Goal: Task Accomplishment & Management: Use online tool/utility

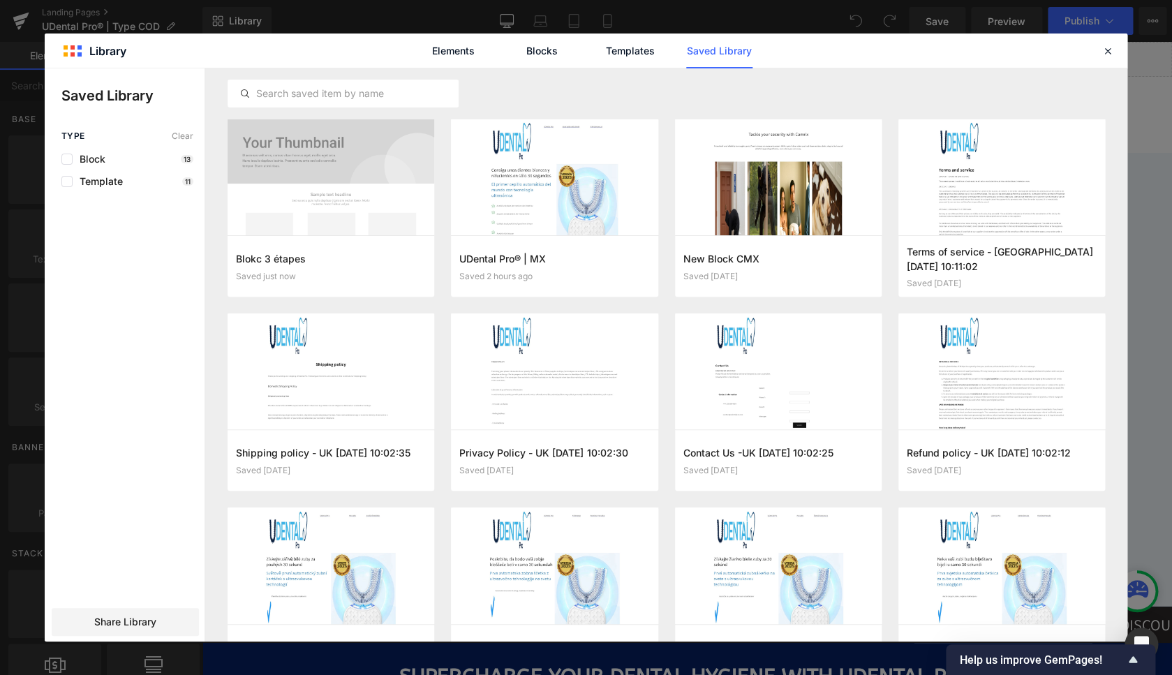
scroll to position [2858, 0]
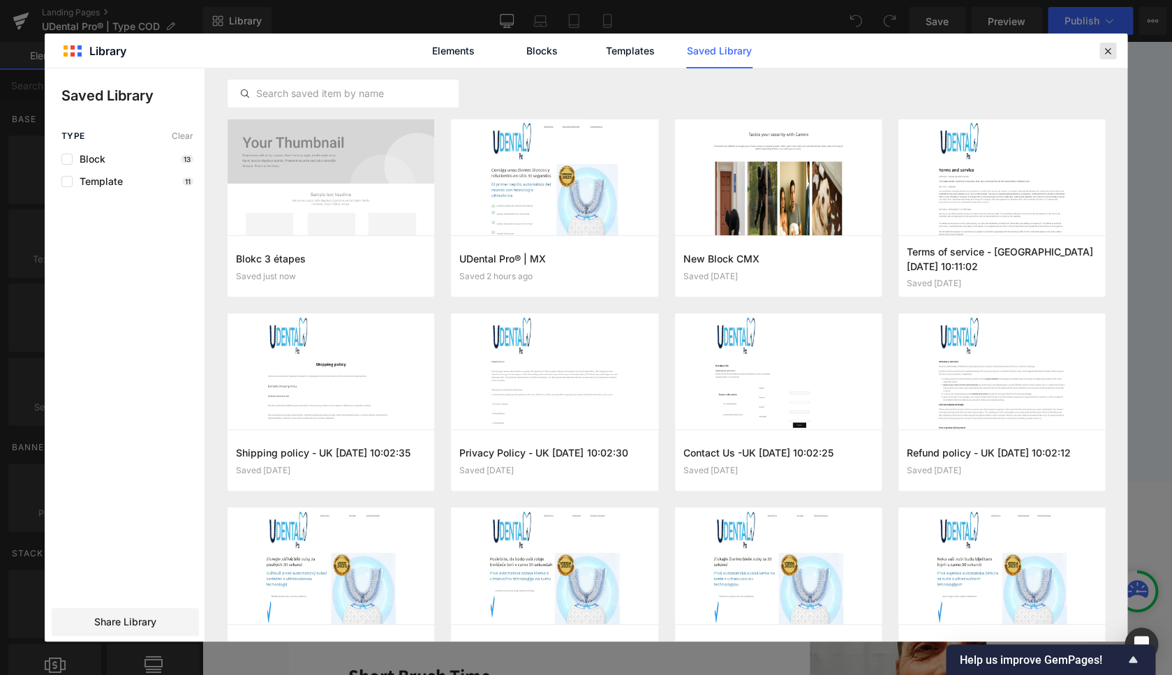
drag, startPoint x: 1105, startPoint y: 53, endPoint x: 360, endPoint y: 221, distance: 763.8
click at [1105, 53] on icon at bounding box center [1107, 51] width 13 height 13
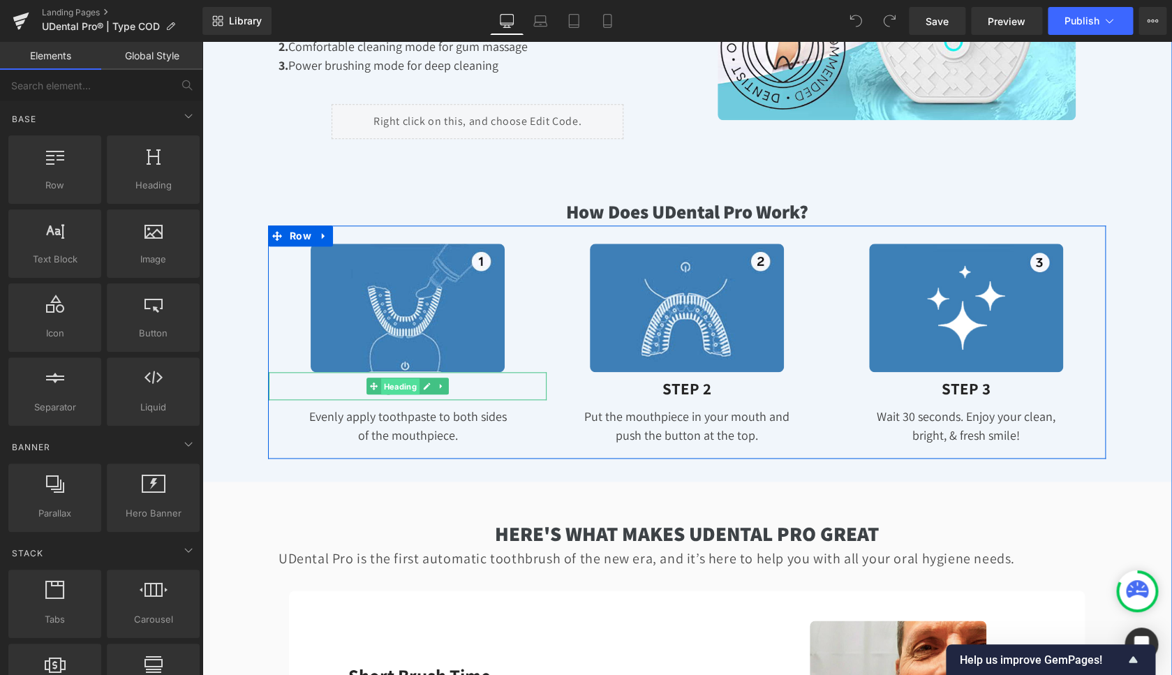
click at [399, 387] on span "Heading" at bounding box center [400, 386] width 38 height 17
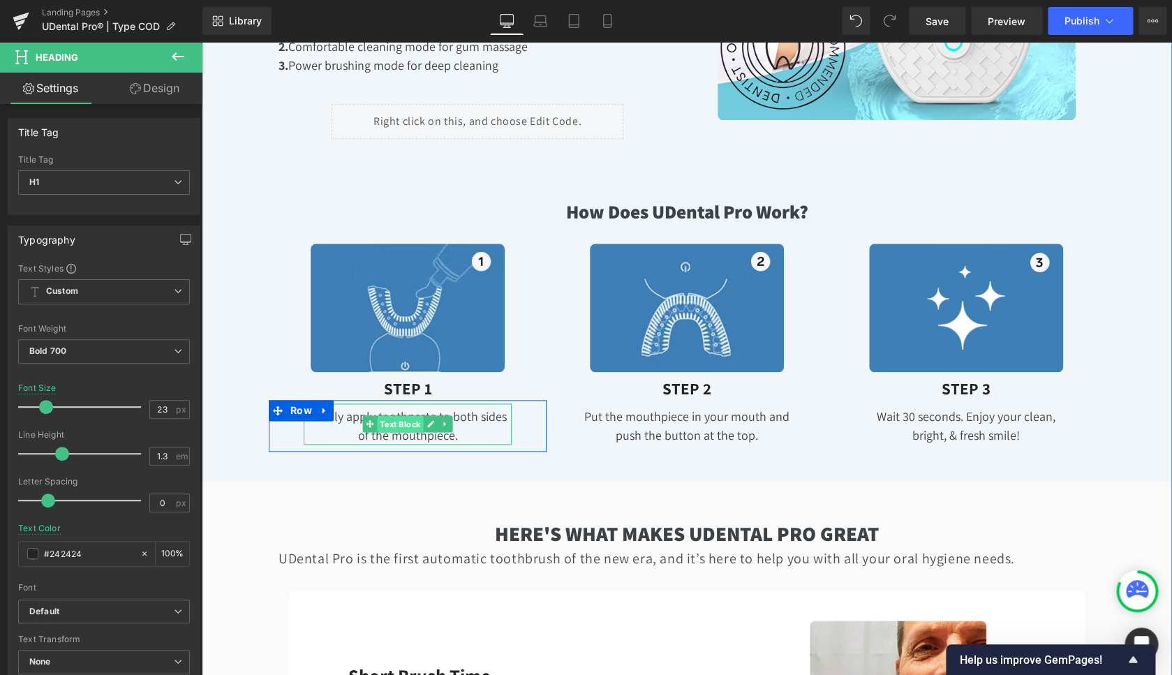
click at [398, 420] on span "Text Block" at bounding box center [400, 424] width 46 height 17
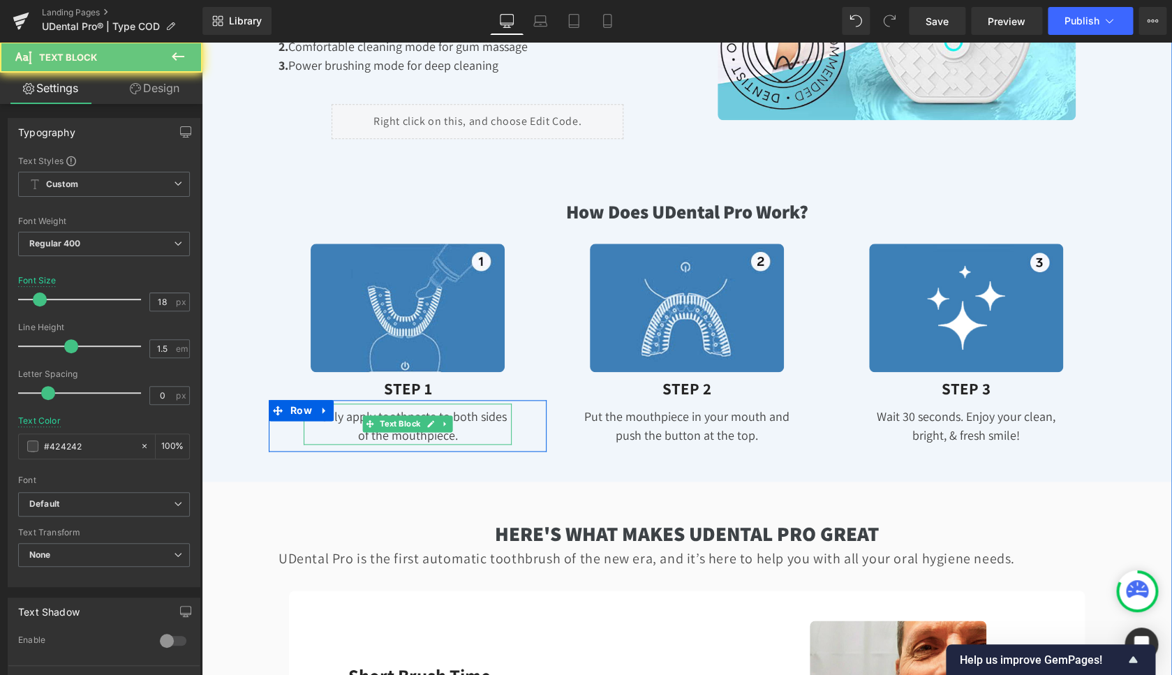
click at [355, 418] on div "Evenly apply toothpaste to both sides of the mouthpiece." at bounding box center [408, 423] width 208 height 41
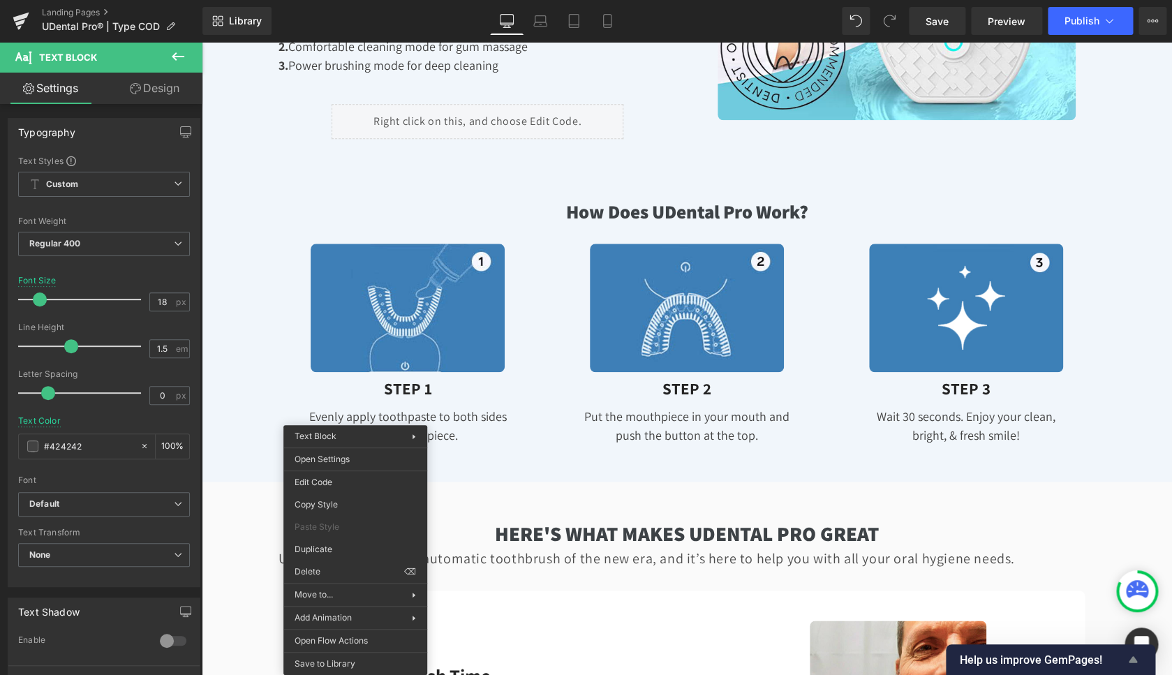
click at [1134, 657] on icon "Show survey - Help us improve GemPages!" at bounding box center [1132, 659] width 17 height 17
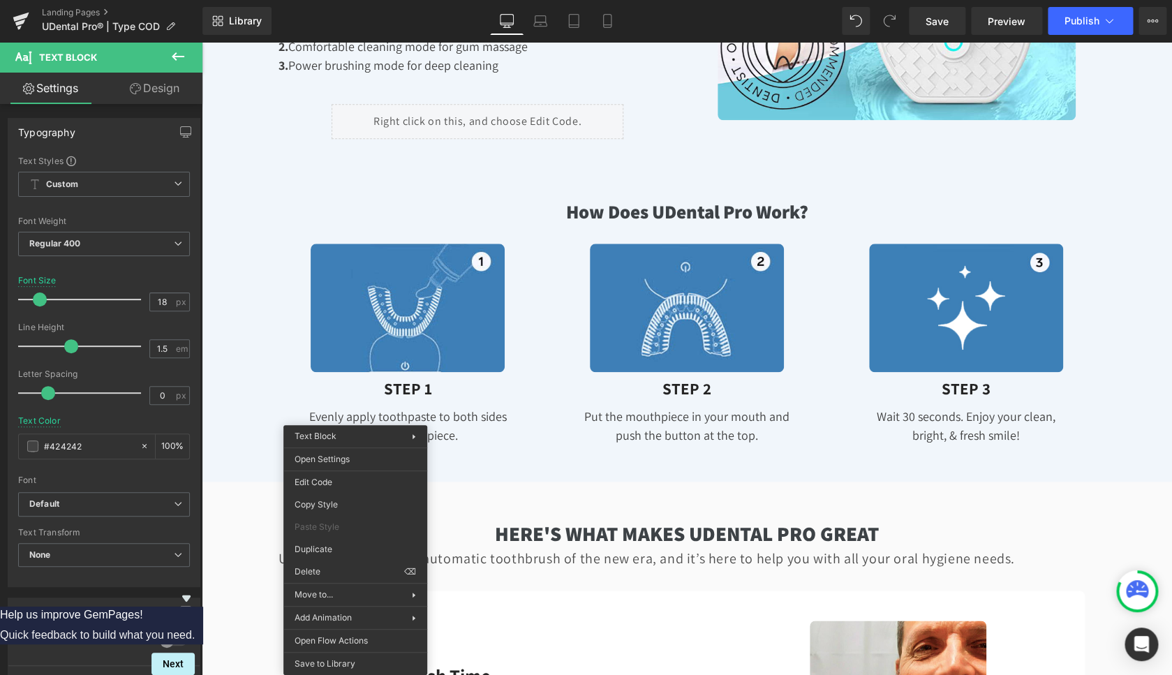
click at [190, 595] on icon "Hide survey" at bounding box center [186, 598] width 8 height 6
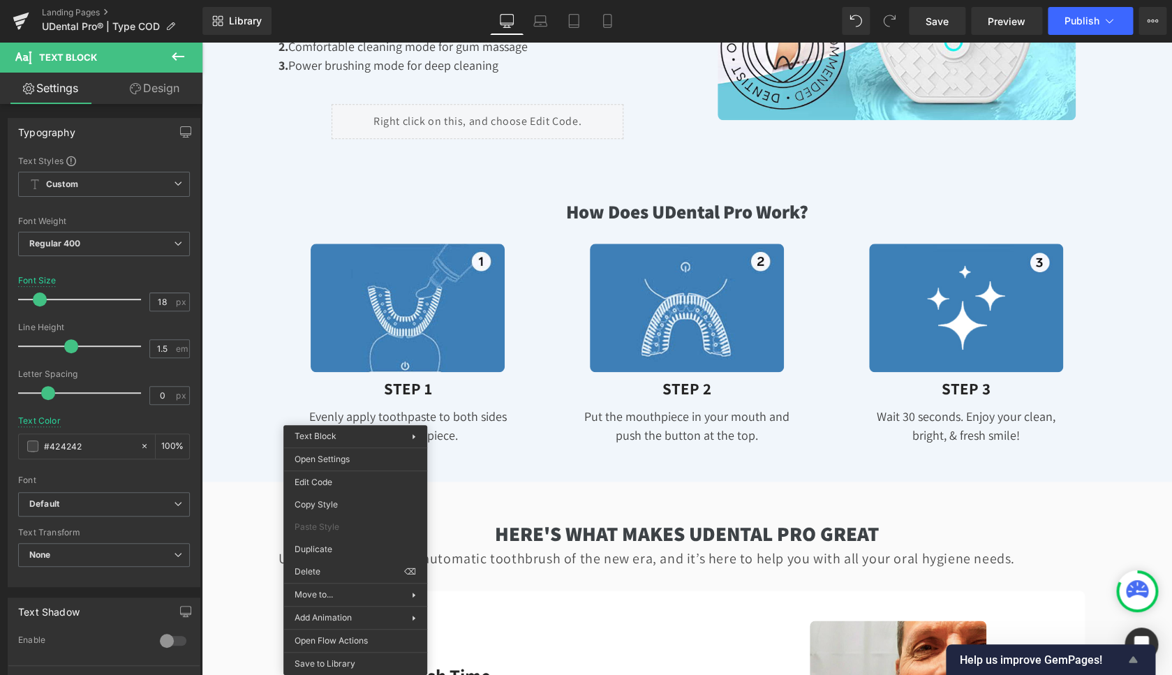
click at [1132, 660] on icon "Show survey - Help us improve GemPages!" at bounding box center [1132, 659] width 8 height 6
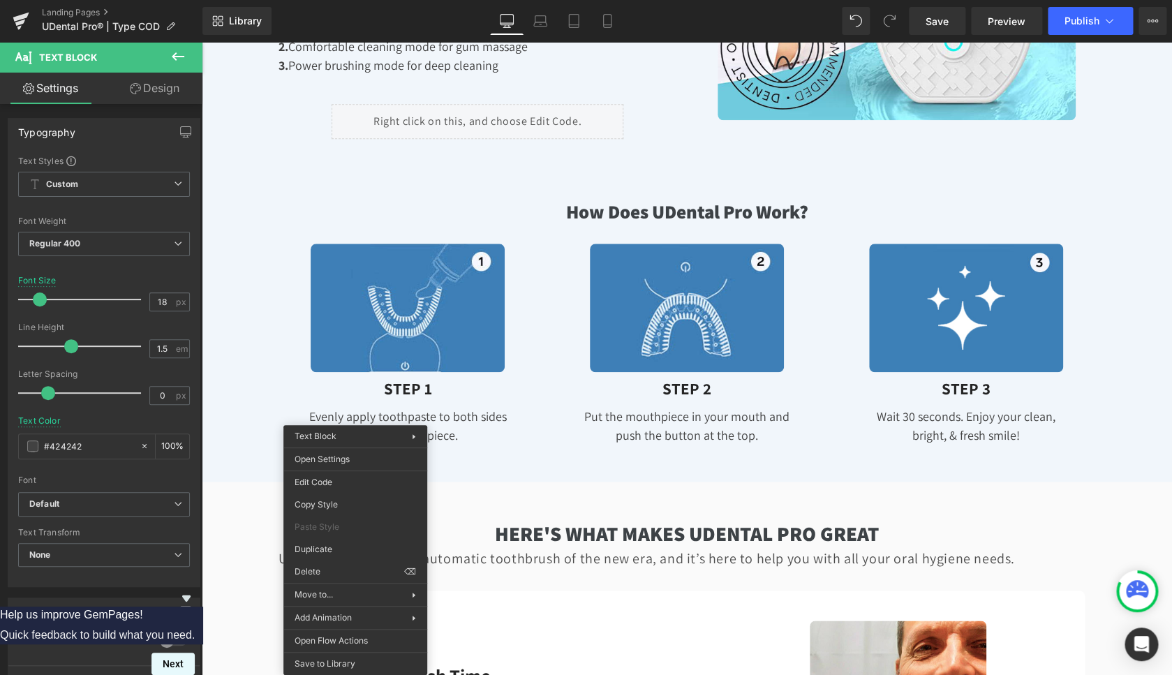
click at [195, 652] on button "Next" at bounding box center [172, 663] width 43 height 22
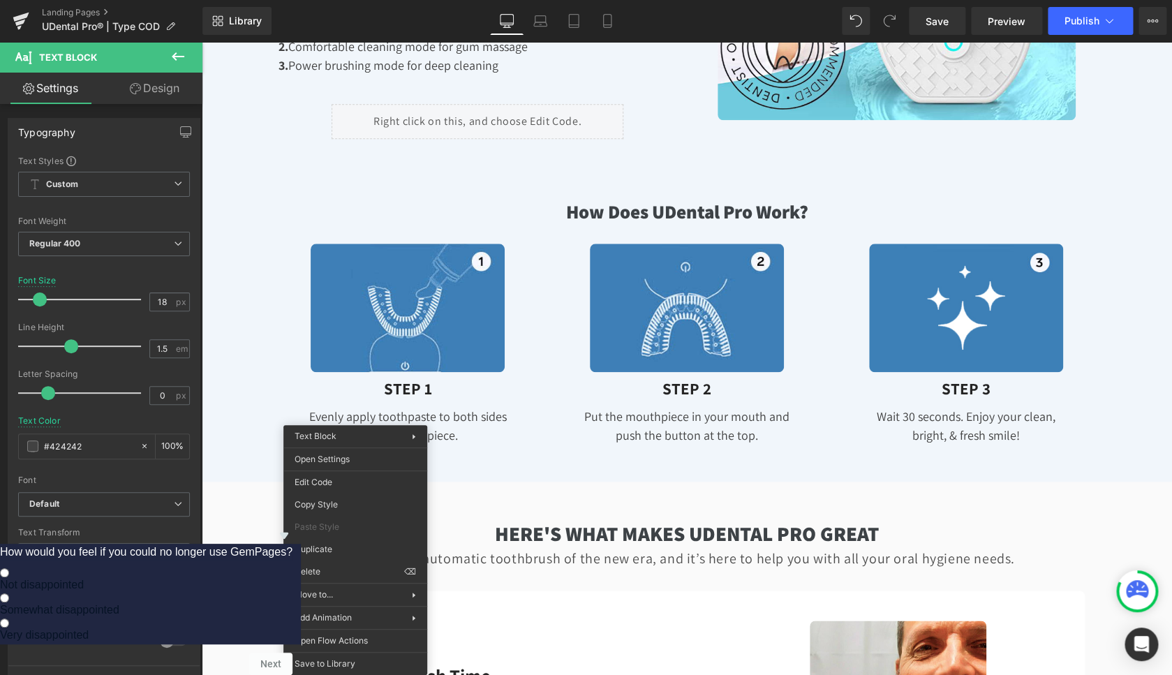
click at [288, 532] on icon "Hide survey" at bounding box center [284, 535] width 8 height 6
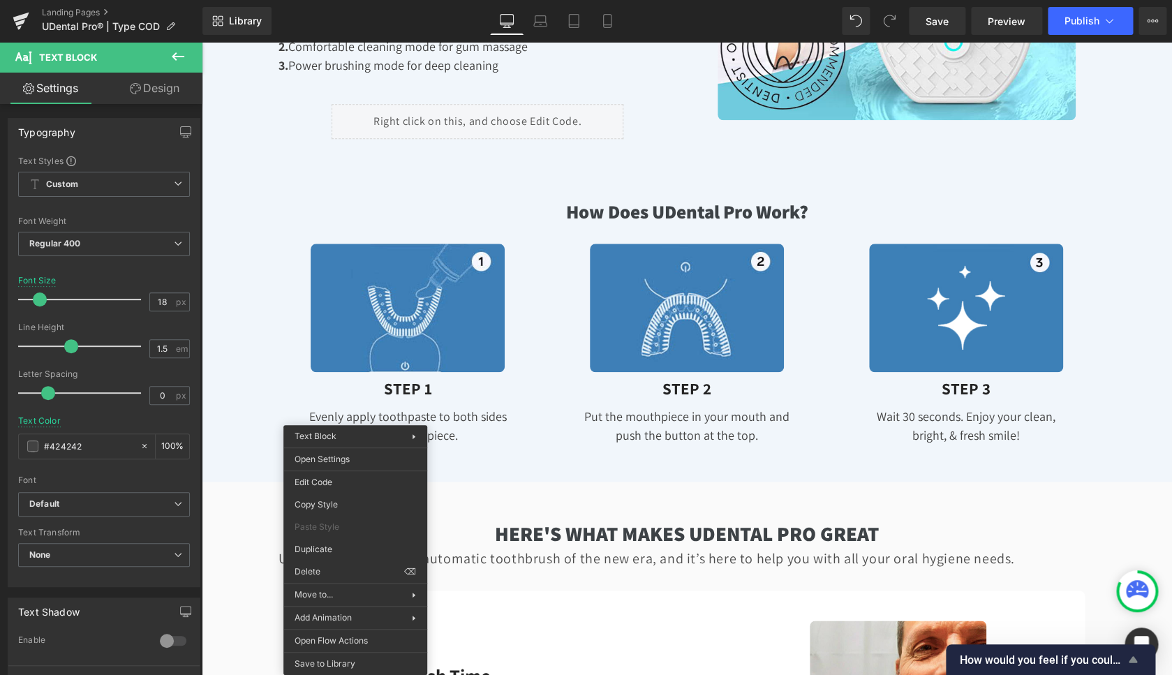
click at [1136, 661] on icon "Show survey - How would you feel if you could no longer use GemPages?" at bounding box center [1132, 659] width 8 height 6
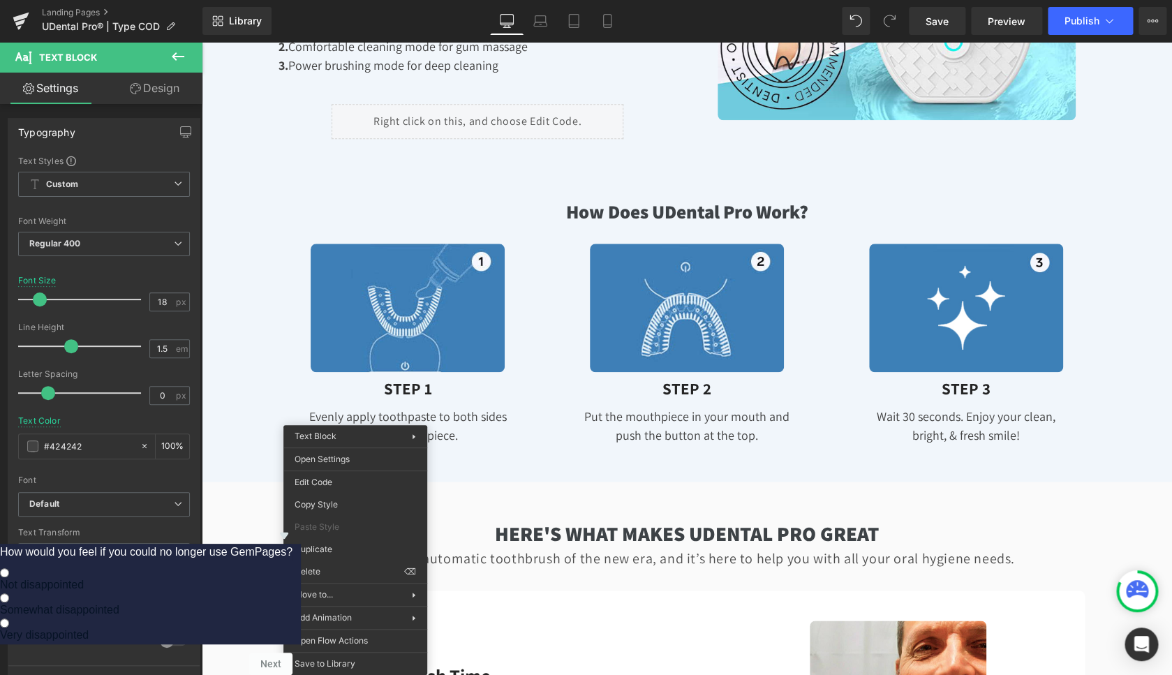
click at [84, 578] on span "Not disappointed" at bounding box center [42, 584] width 84 height 12
click at [9, 568] on input "Not disappointed" at bounding box center [4, 572] width 9 height 9
radio input "true"
click at [292, 652] on button "Next" at bounding box center [270, 663] width 43 height 22
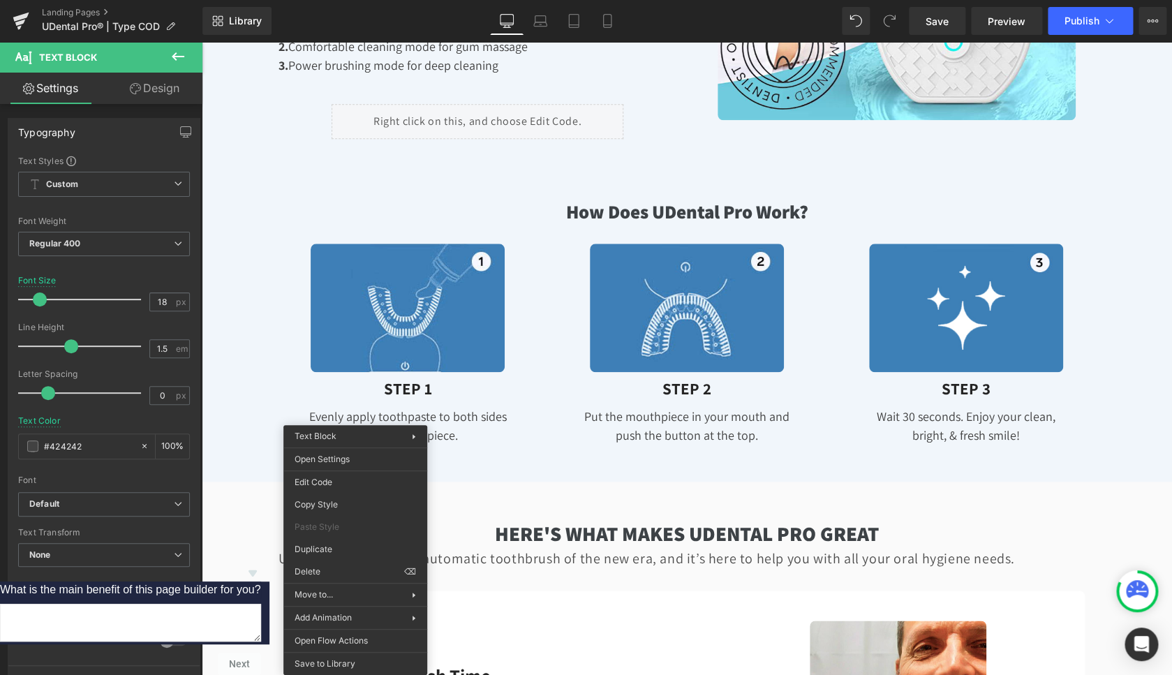
click at [261, 616] on textarea at bounding box center [130, 623] width 261 height 38
type textarea "oi"
click at [261, 656] on button "Next" at bounding box center [239, 663] width 43 height 22
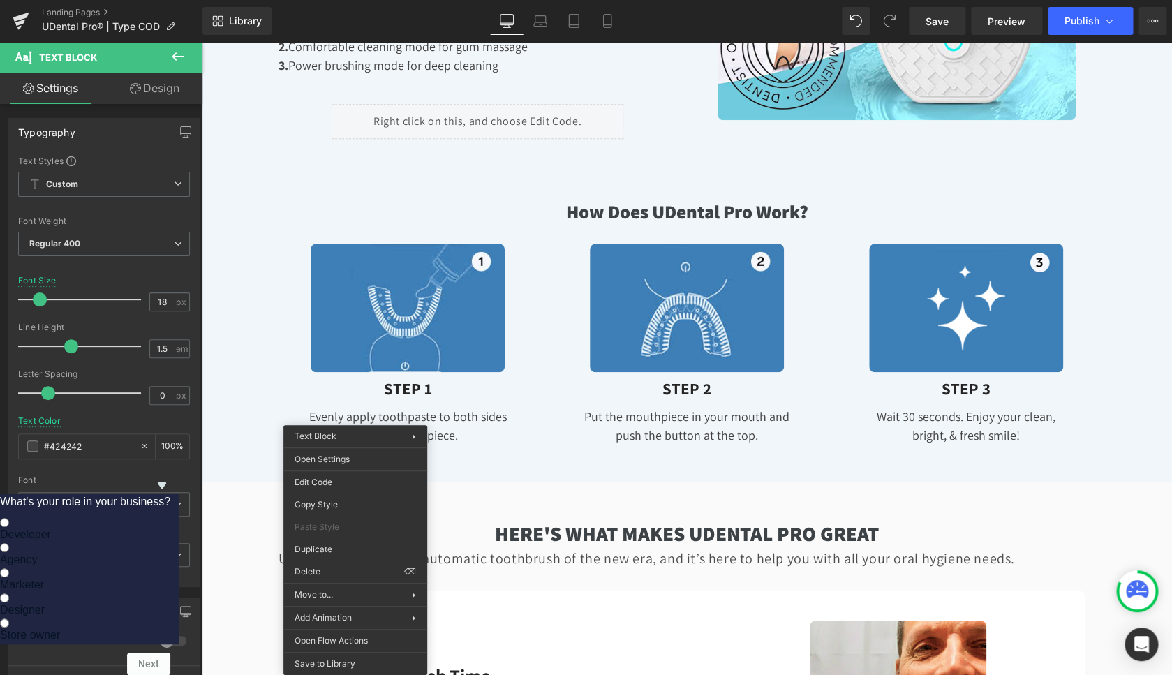
click at [170, 616] on label "Store owner" at bounding box center [85, 628] width 170 height 25
click at [9, 618] on input "Store owner" at bounding box center [4, 622] width 9 height 9
radio input "true"
click at [170, 652] on button "Next" at bounding box center [148, 663] width 43 height 22
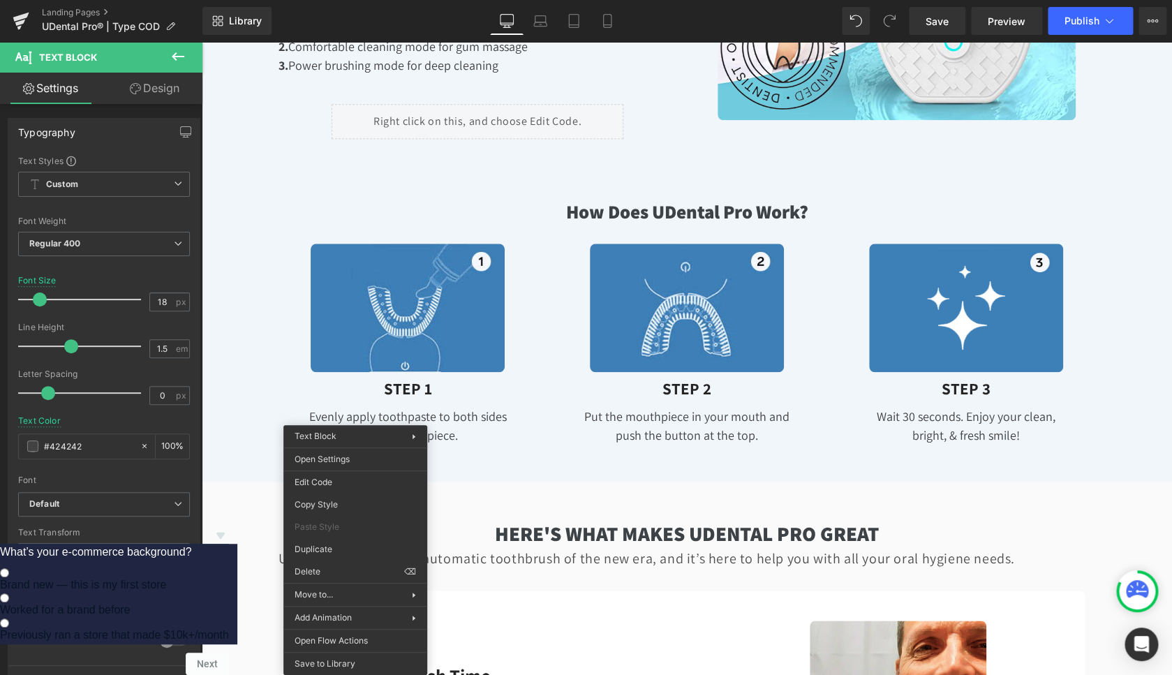
click at [229, 629] on span "Previously ran a store that made $10k+/month" at bounding box center [114, 635] width 229 height 12
click at [9, 618] on input "Previously ran a store that made $10k+/month" at bounding box center [4, 622] width 9 height 9
radio input "true"
click at [229, 659] on button "Next" at bounding box center [207, 663] width 43 height 22
click at [188, 629] on span "Very technical (comfortable with code)" at bounding box center [94, 635] width 188 height 12
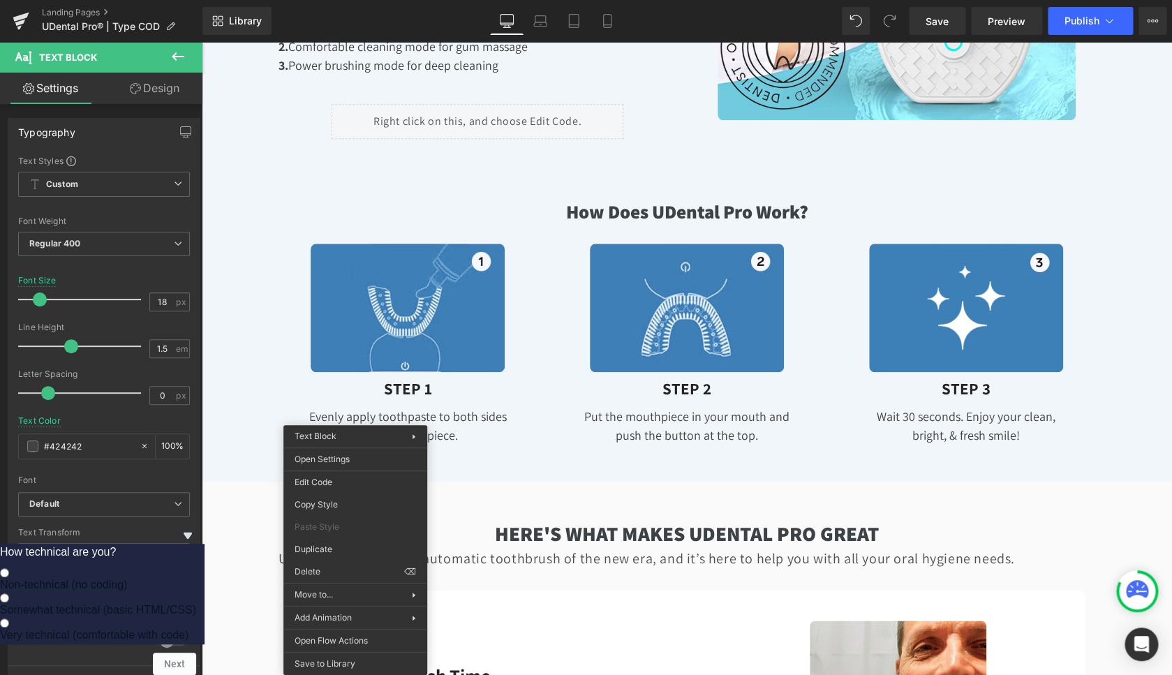
click at [9, 618] on input "Very technical (comfortable with code)" at bounding box center [4, 622] width 9 height 9
radio input "true"
click at [196, 652] on button "Next" at bounding box center [174, 663] width 43 height 22
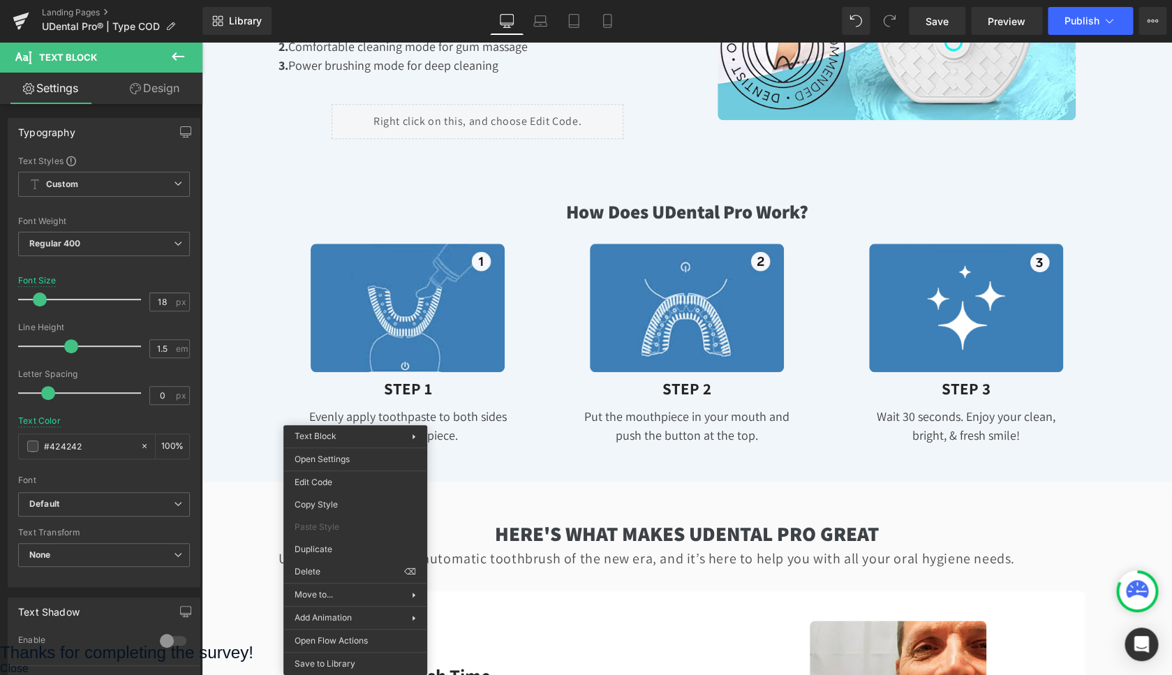
click at [29, 662] on button "Close" at bounding box center [14, 668] width 29 height 13
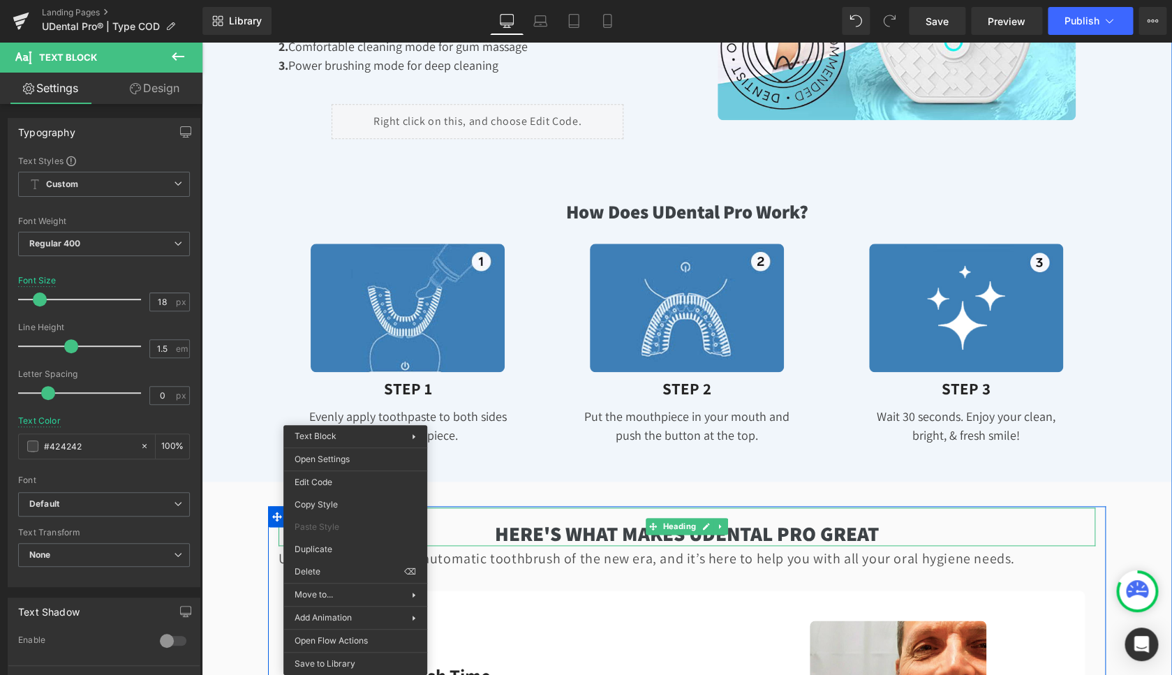
click at [588, 534] on h1 "Here's What Makes Udental Pro Great" at bounding box center [686, 533] width 816 height 24
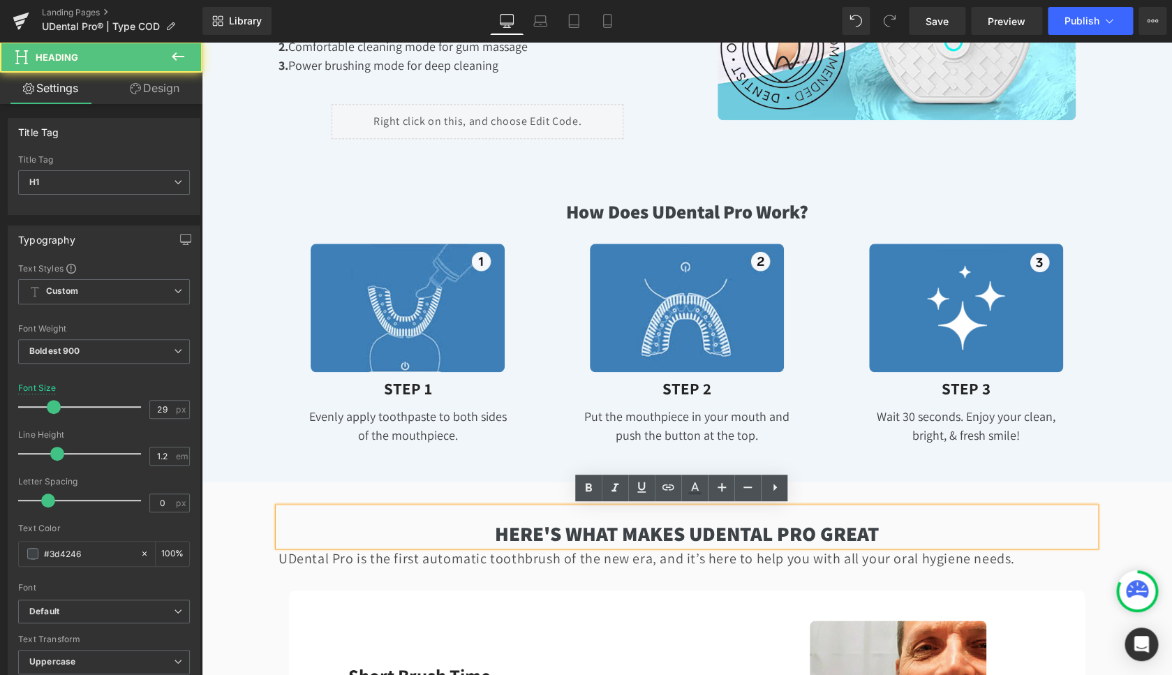
click at [588, 533] on h1 "Here's What Makes Udental Pro Great" at bounding box center [686, 533] width 816 height 24
click at [752, 531] on h1 "Here's What Makes Udental Pro Great" at bounding box center [686, 533] width 816 height 24
click at [751, 532] on h1 "Here's What Makes Udental Pro Great" at bounding box center [686, 533] width 816 height 24
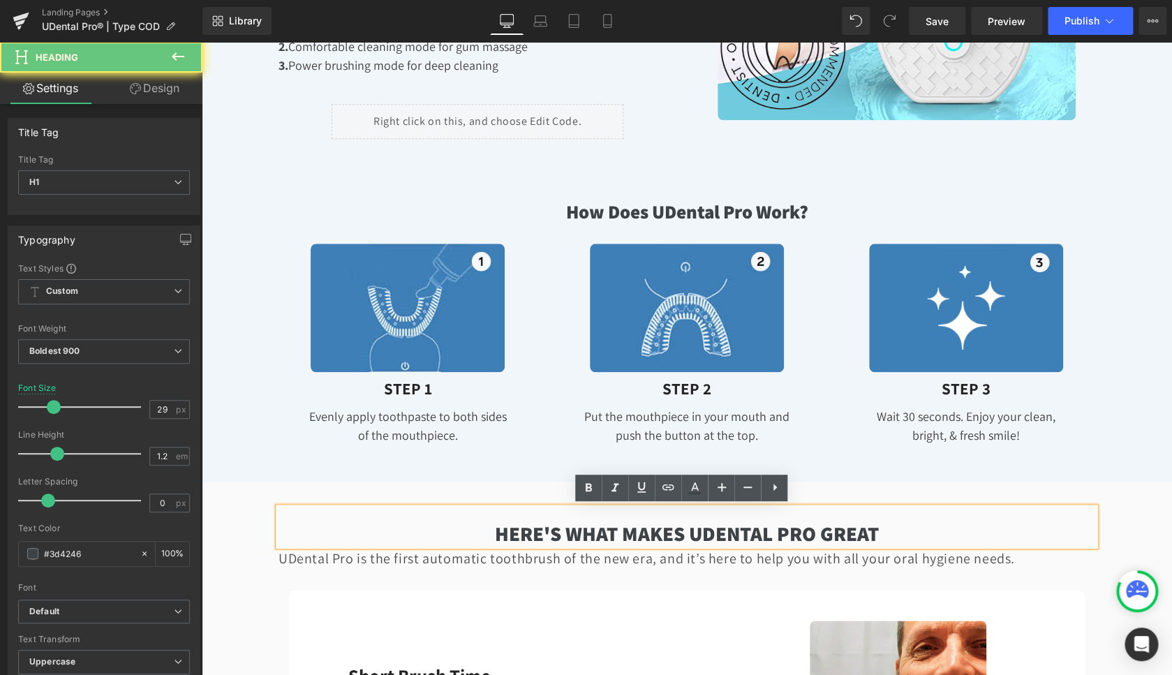
click at [749, 530] on h1 "Here's What Makes Udental Pro Great" at bounding box center [686, 533] width 816 height 24
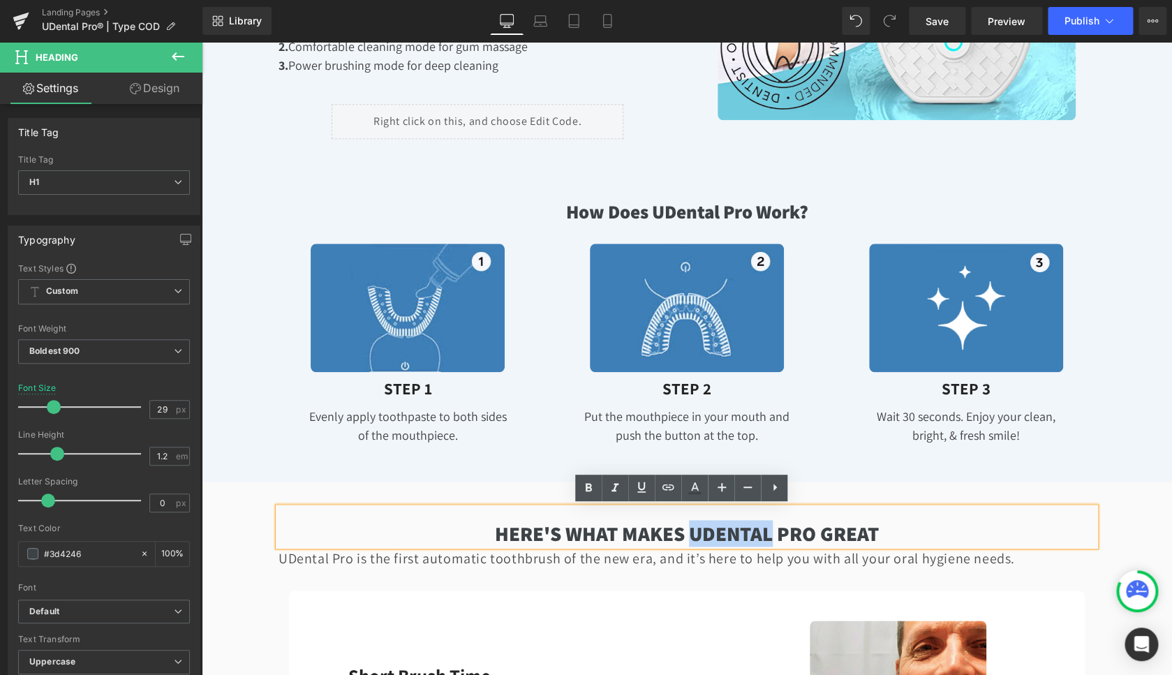
click at [749, 530] on h1 "Here's What Makes Udental Pro Great" at bounding box center [686, 533] width 816 height 24
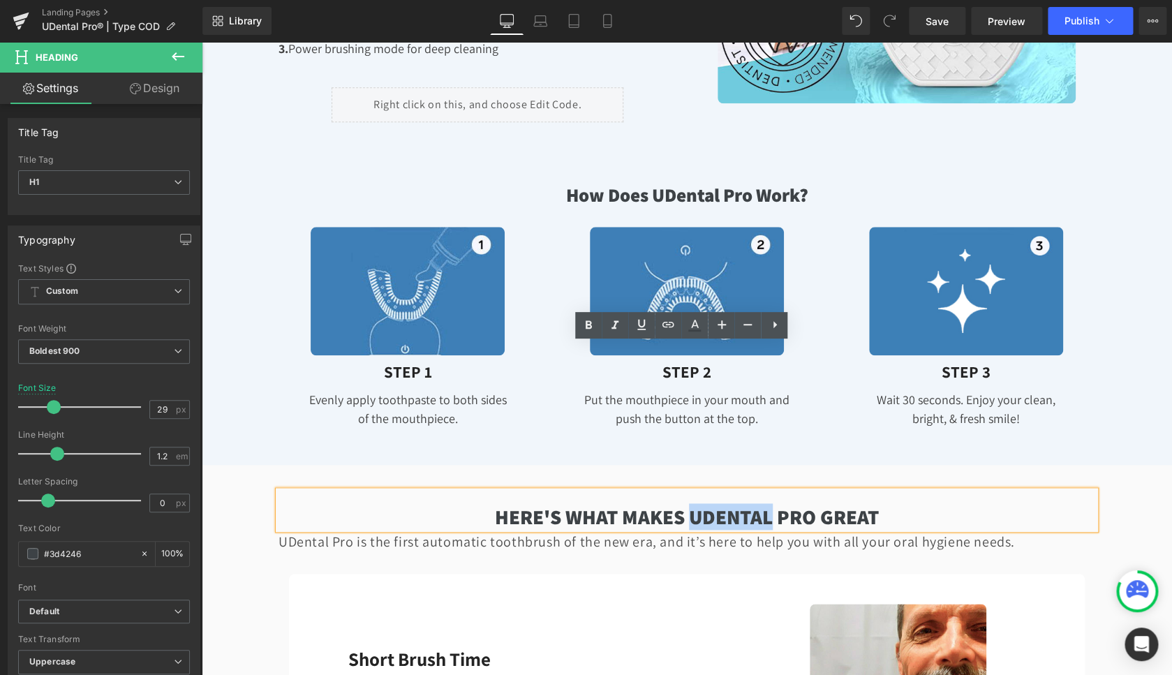
scroll to position [3137, 0]
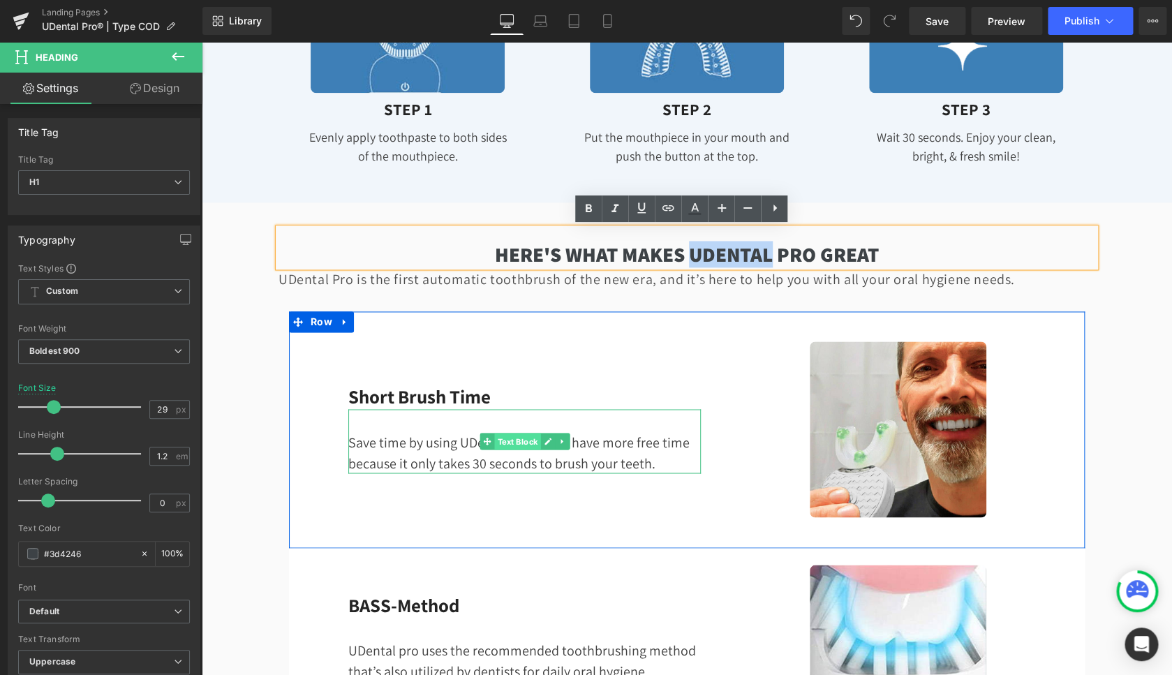
click at [494, 443] on span "Text Block" at bounding box center [517, 441] width 46 height 17
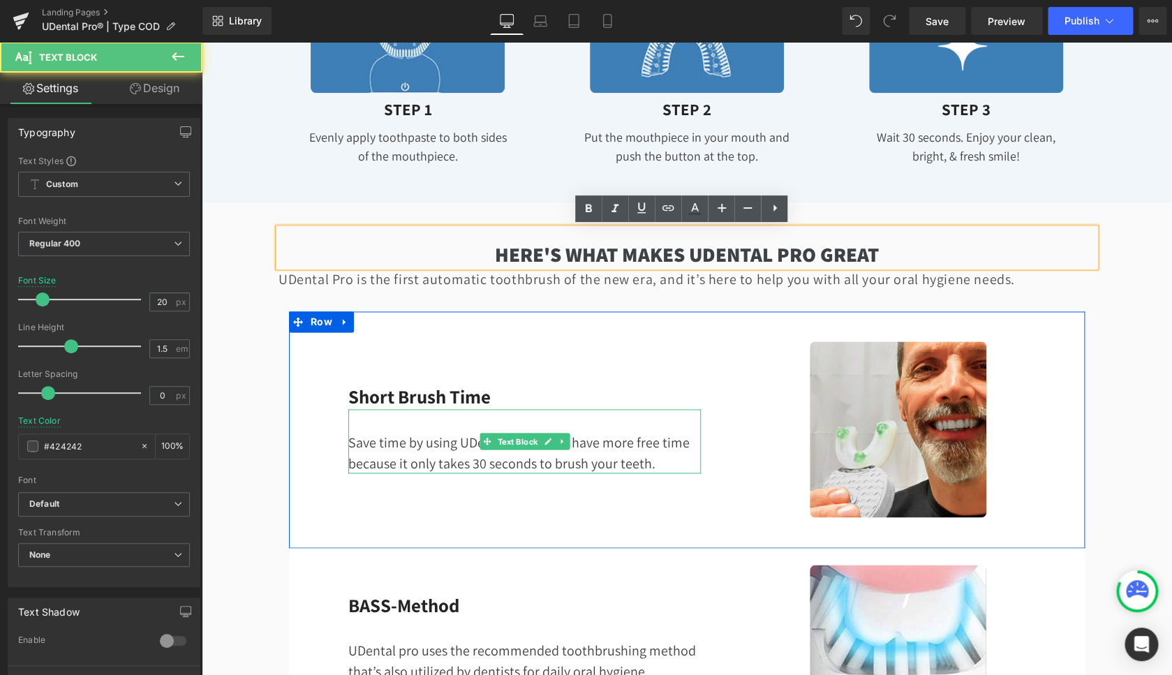
click at [431, 456] on div "Save time by using UDental Pro! You’ll have more free time because it only take…" at bounding box center [524, 441] width 352 height 64
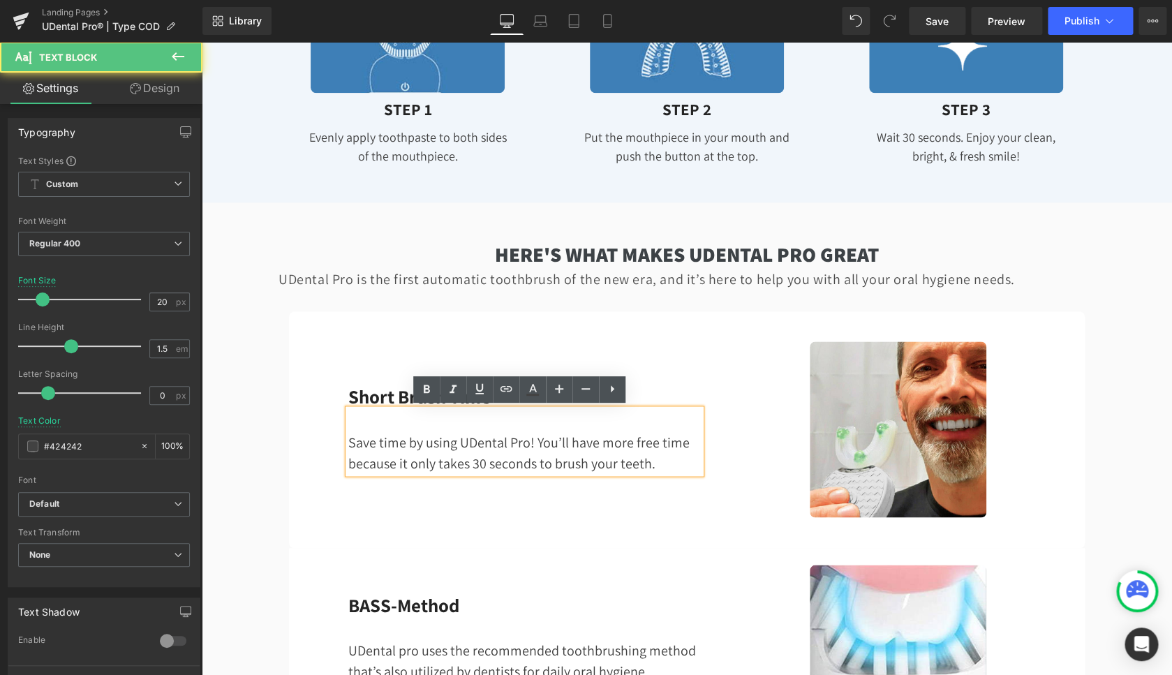
click at [431, 456] on div "Save time by using UDental Pro! You’ll have more free time because it only take…" at bounding box center [524, 441] width 352 height 64
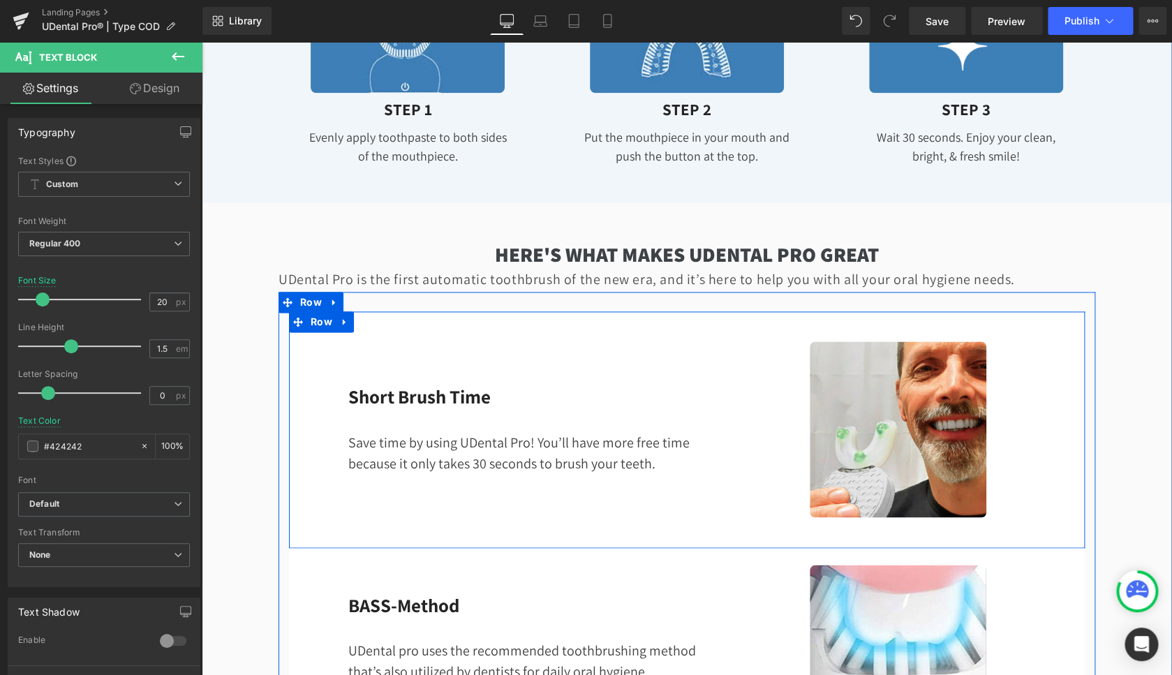
click at [333, 336] on div "Image Short Brush Time Heading Save time by using UDental Pro! You’ll have more…" at bounding box center [686, 429] width 795 height 237
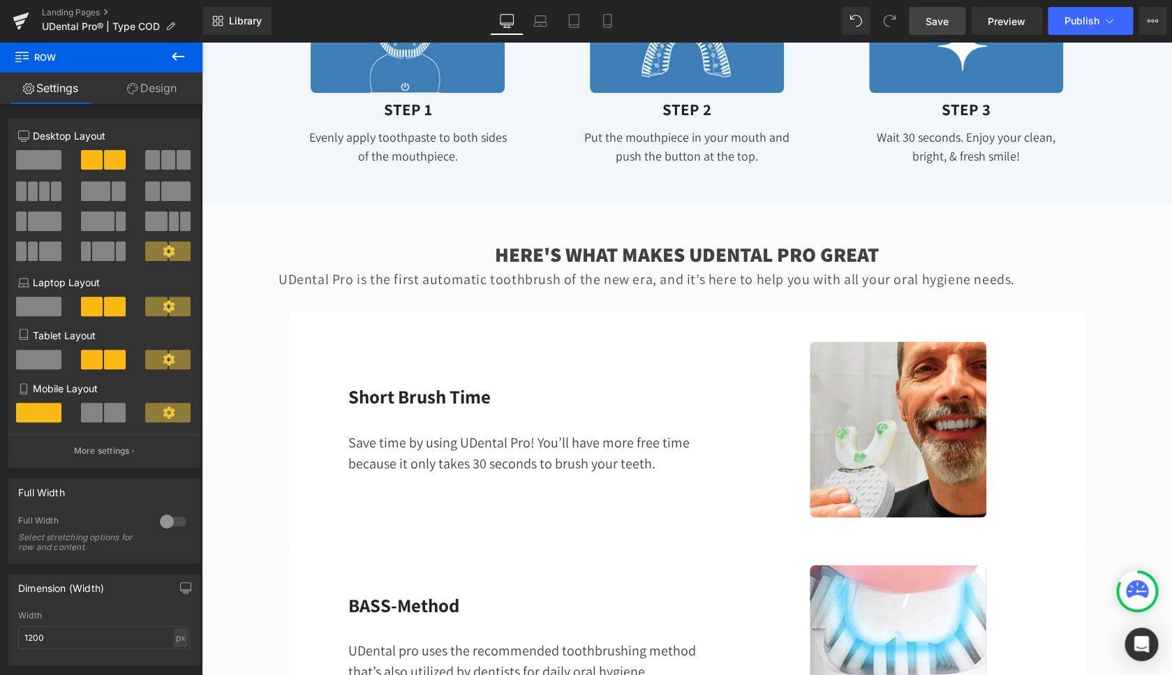
click at [943, 20] on span "Save" at bounding box center [936, 21] width 23 height 15
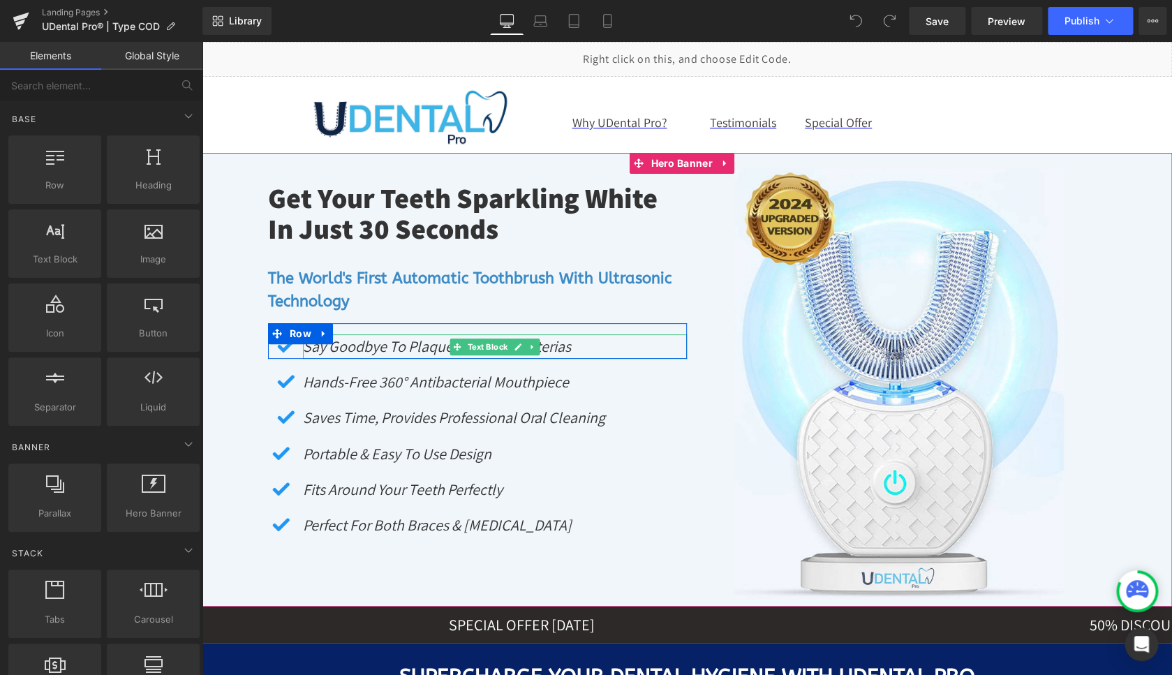
click at [387, 346] on icon "Say Goodbye to Plaque, Stains & Bacterias" at bounding box center [437, 346] width 268 height 20
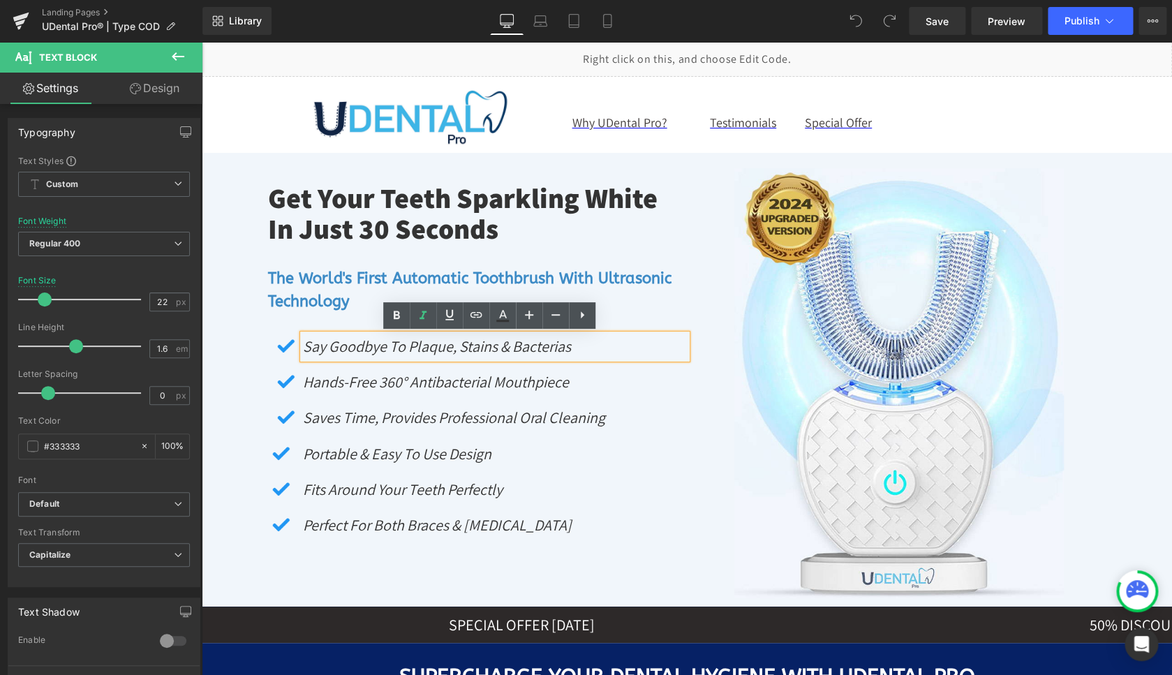
click at [387, 346] on icon "Say Goodbye to Plaque, Stains & Bacterias" at bounding box center [437, 346] width 268 height 20
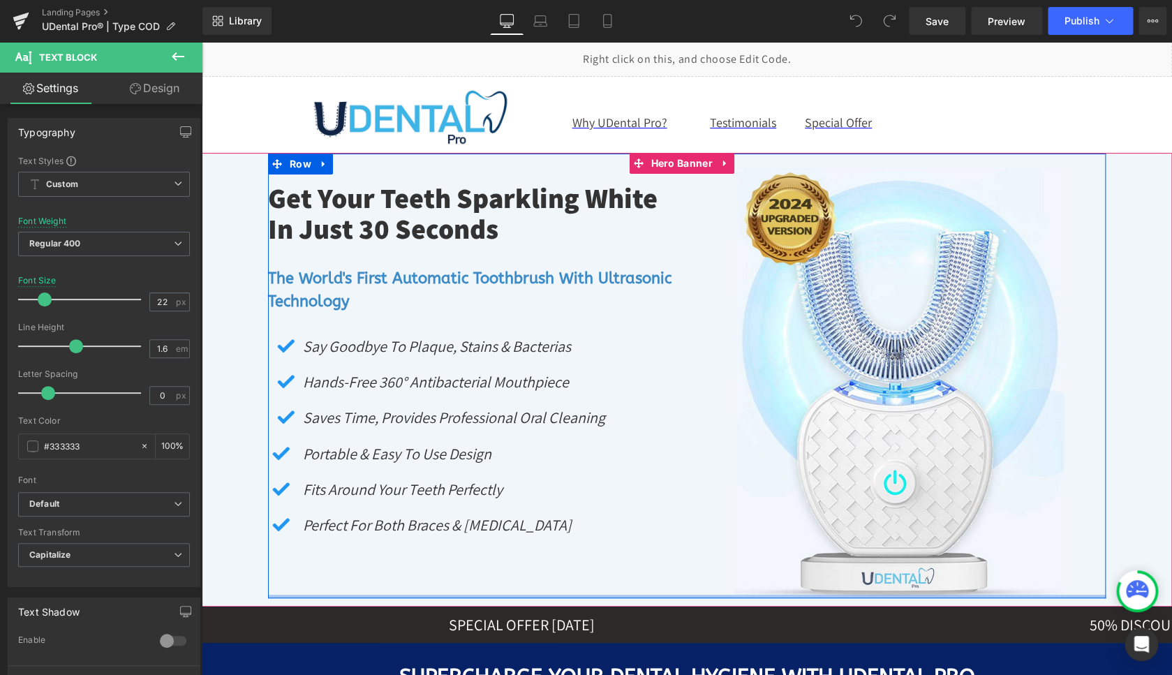
drag, startPoint x: 1341, startPoint y: 636, endPoint x: 636, endPoint y: 470, distance: 724.8
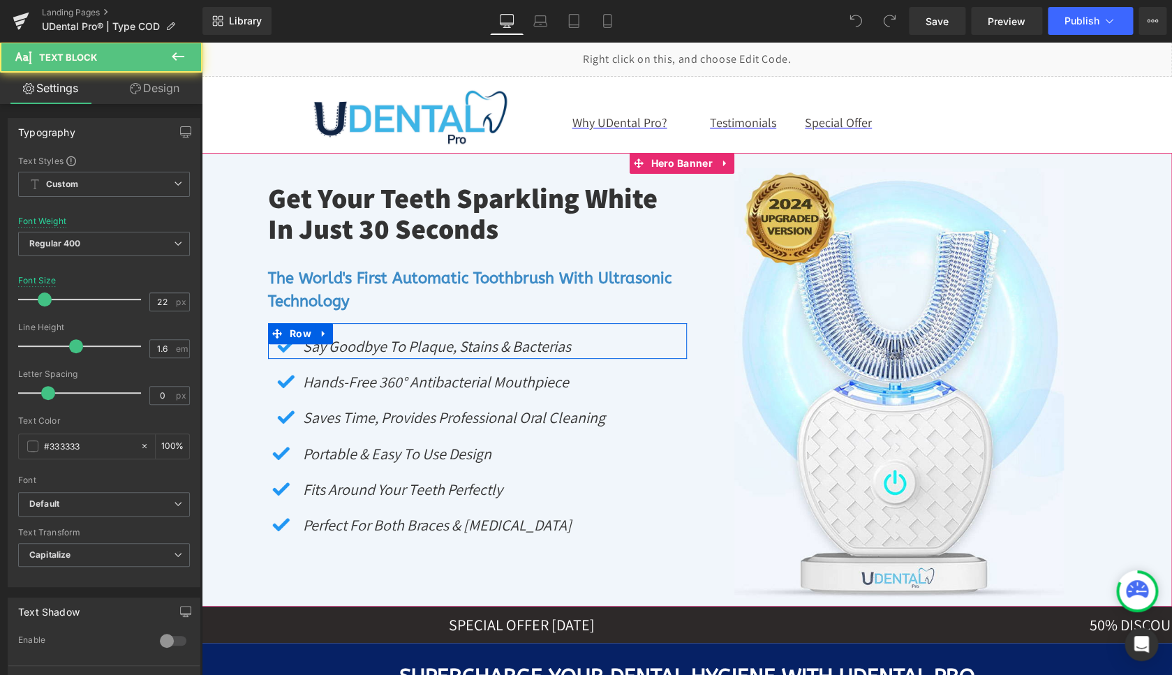
click at [416, 350] on icon "Say Goodbye to Plaque, Stains & Bacterias" at bounding box center [437, 346] width 268 height 20
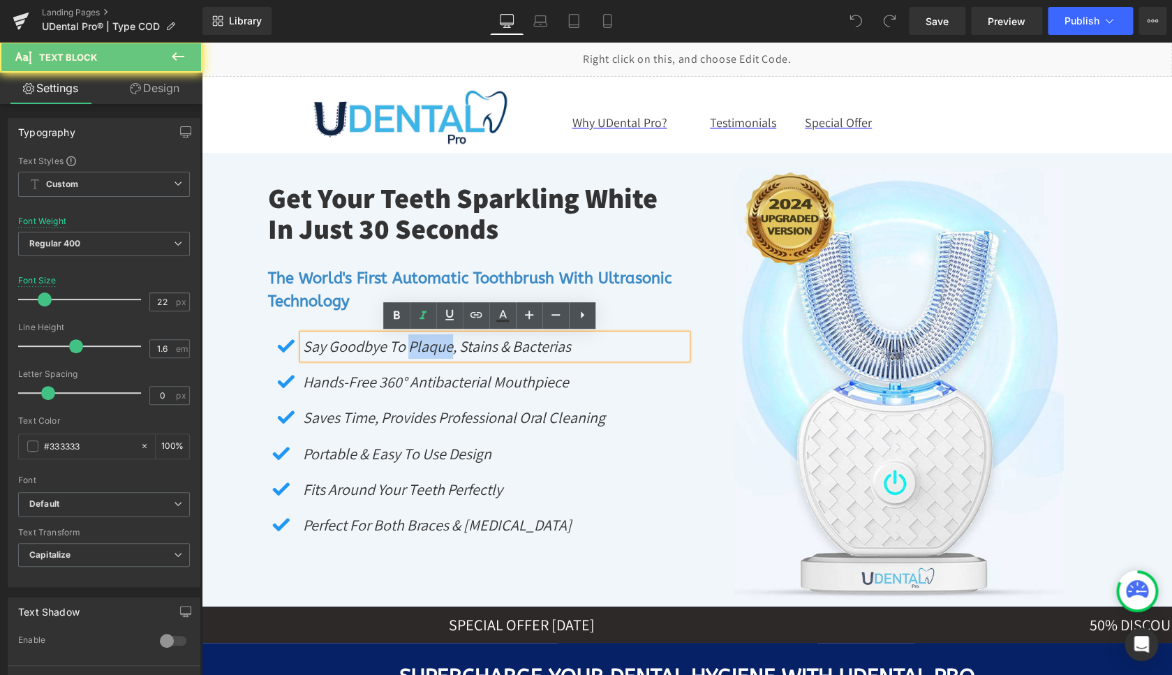
click at [416, 350] on icon "Say Goodbye to Plaque, Stains & Bacterias" at bounding box center [437, 346] width 268 height 20
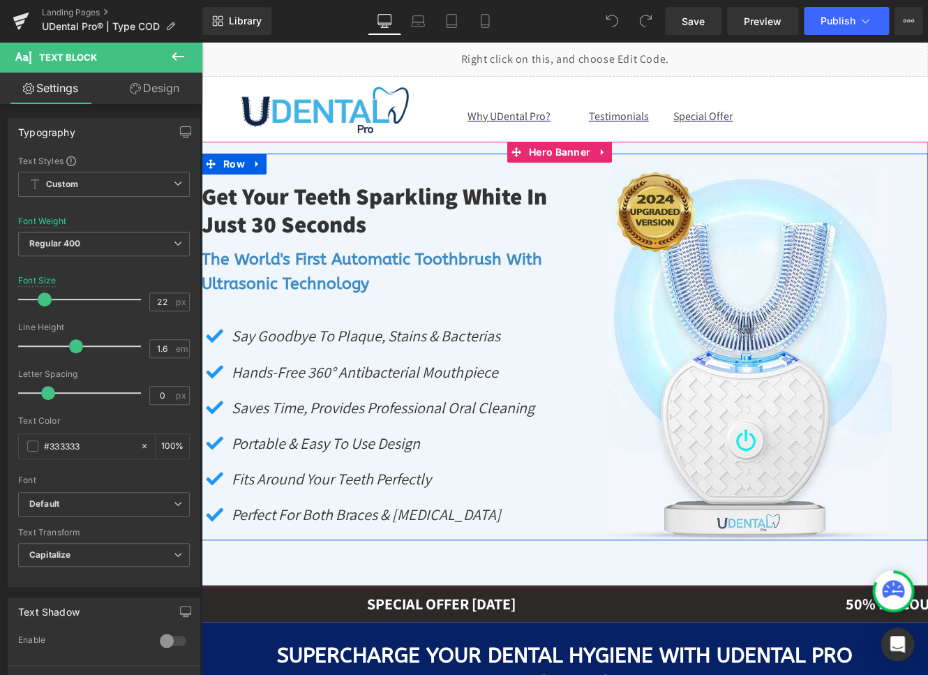
click at [347, 166] on div "Get Your Teeth Sparkling White In Just 30 Seconds Heading The World's First Aut…" at bounding box center [565, 347] width 726 height 387
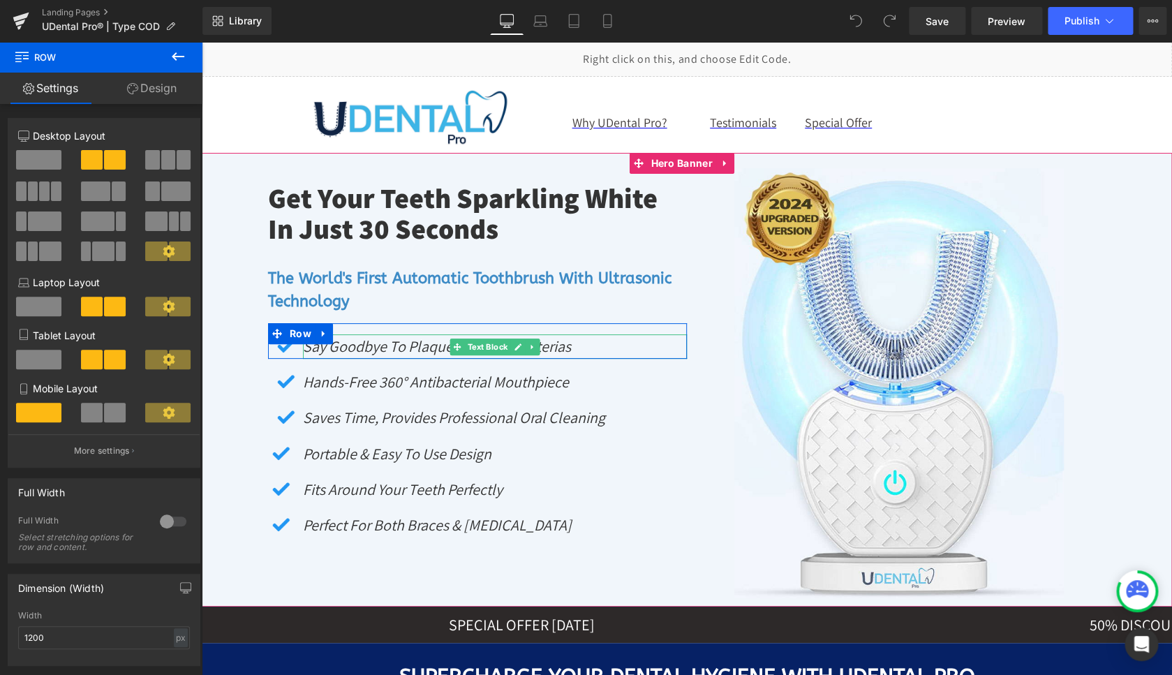
click at [365, 351] on icon "Say Goodbye to Plaque, Stains & Bacterias" at bounding box center [437, 346] width 268 height 20
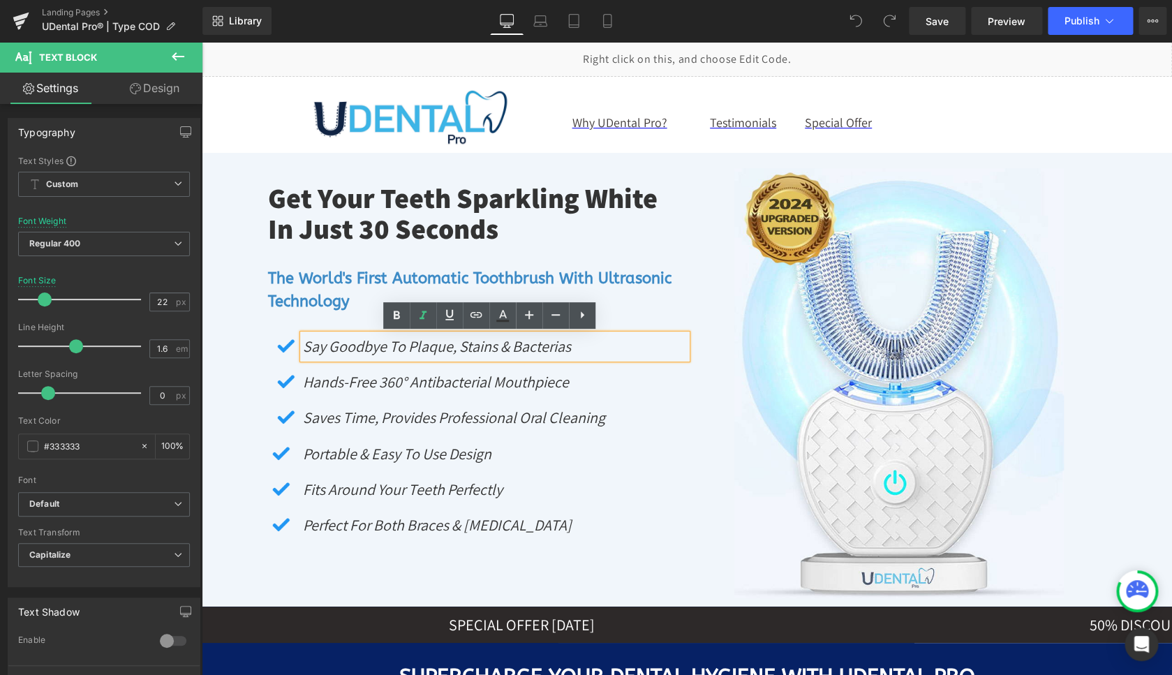
click at [364, 351] on icon "Say Goodbye to Plaque, Stains & Bacterias" at bounding box center [437, 346] width 268 height 20
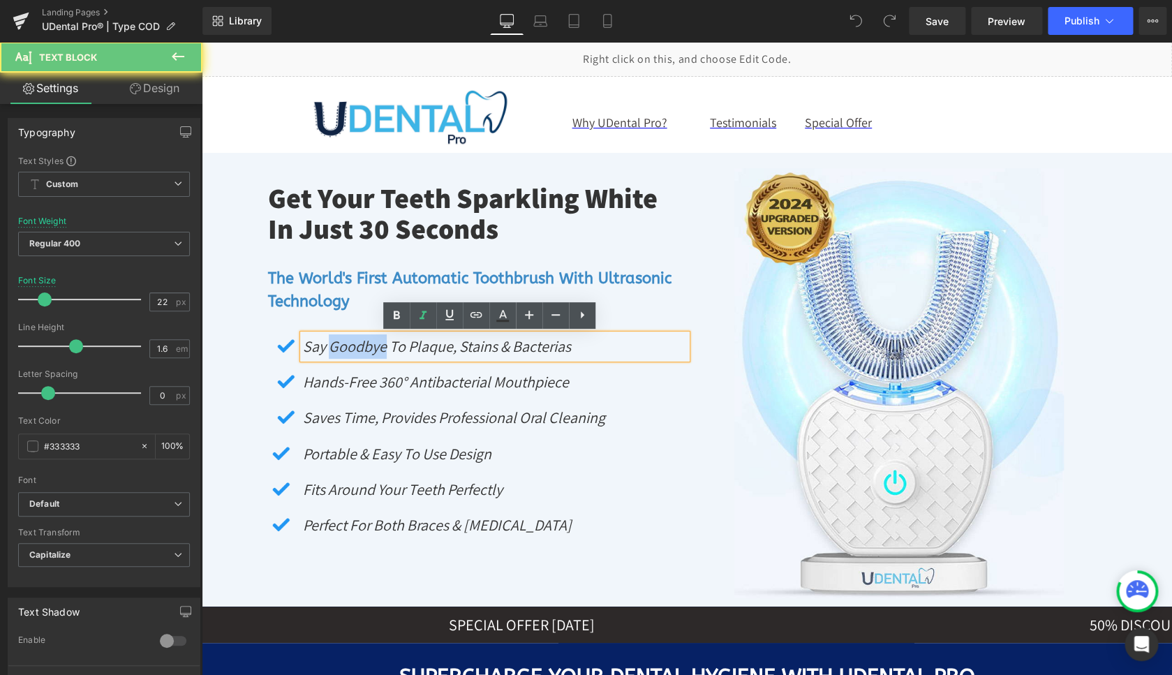
click at [364, 351] on icon "Say Goodbye to Plaque, Stains & Bacterias" at bounding box center [437, 346] width 268 height 20
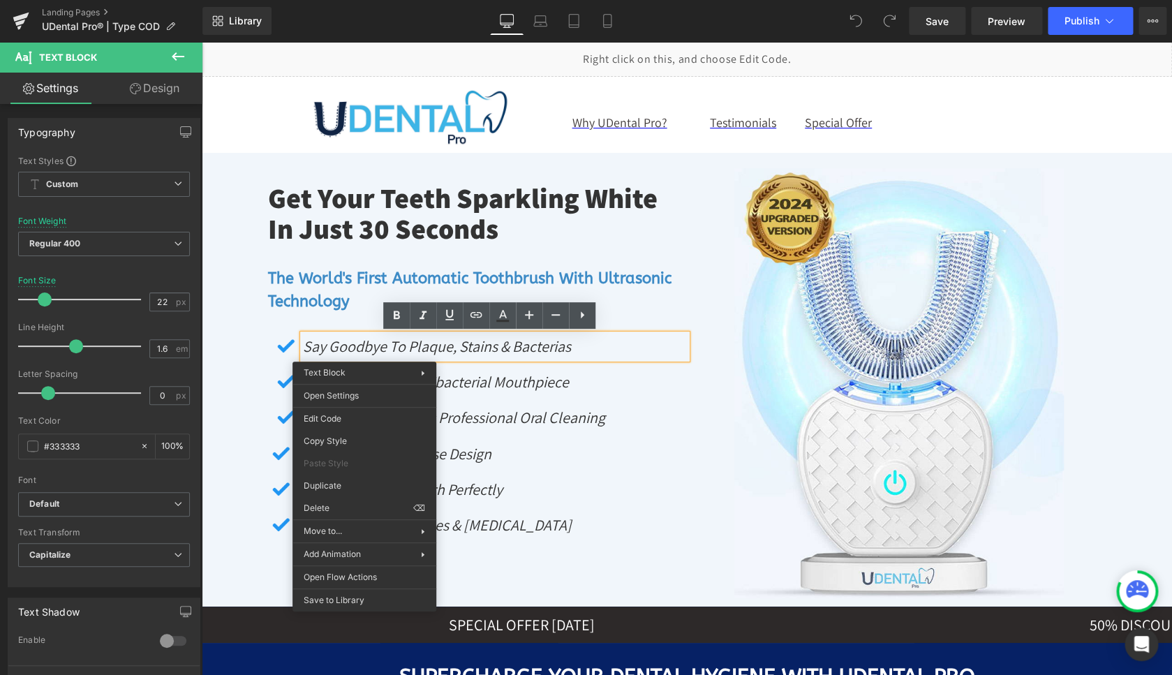
click at [364, 351] on icon "Say Goodbye to Plaque, Stains & Bacterias" at bounding box center [437, 346] width 268 height 20
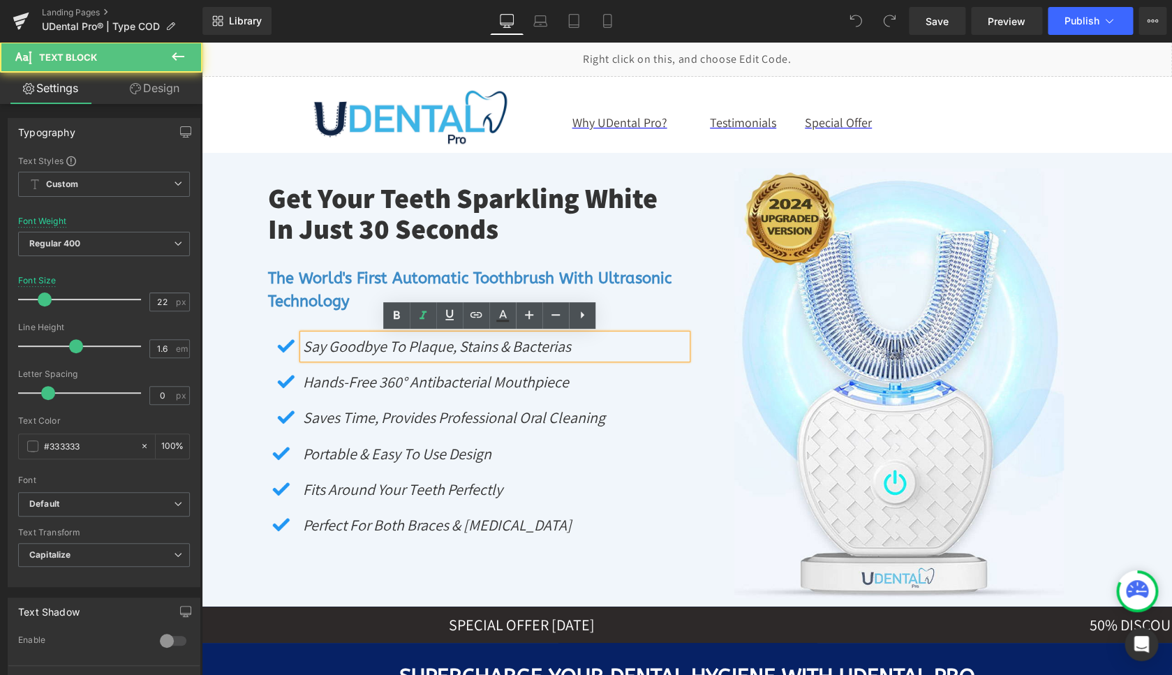
click at [364, 351] on icon "Say Goodbye to Plaque, Stains & Bacterias" at bounding box center [437, 346] width 268 height 20
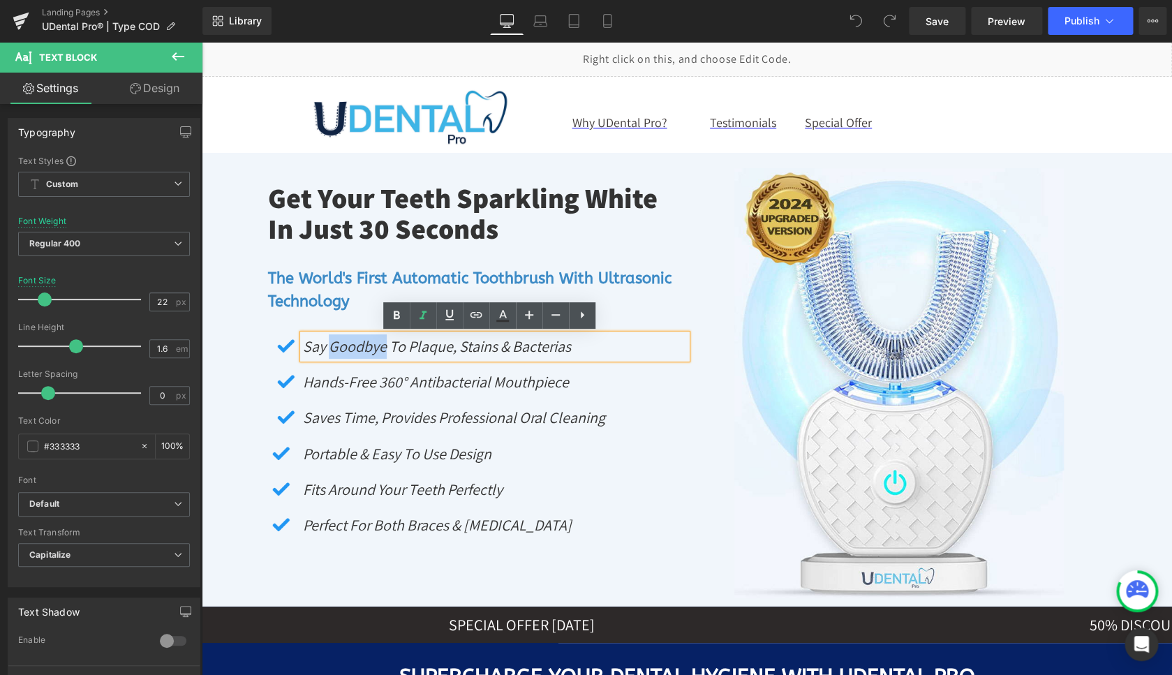
click at [364, 351] on icon "Say Goodbye to Plaque, Stains & Bacterias" at bounding box center [437, 346] width 268 height 20
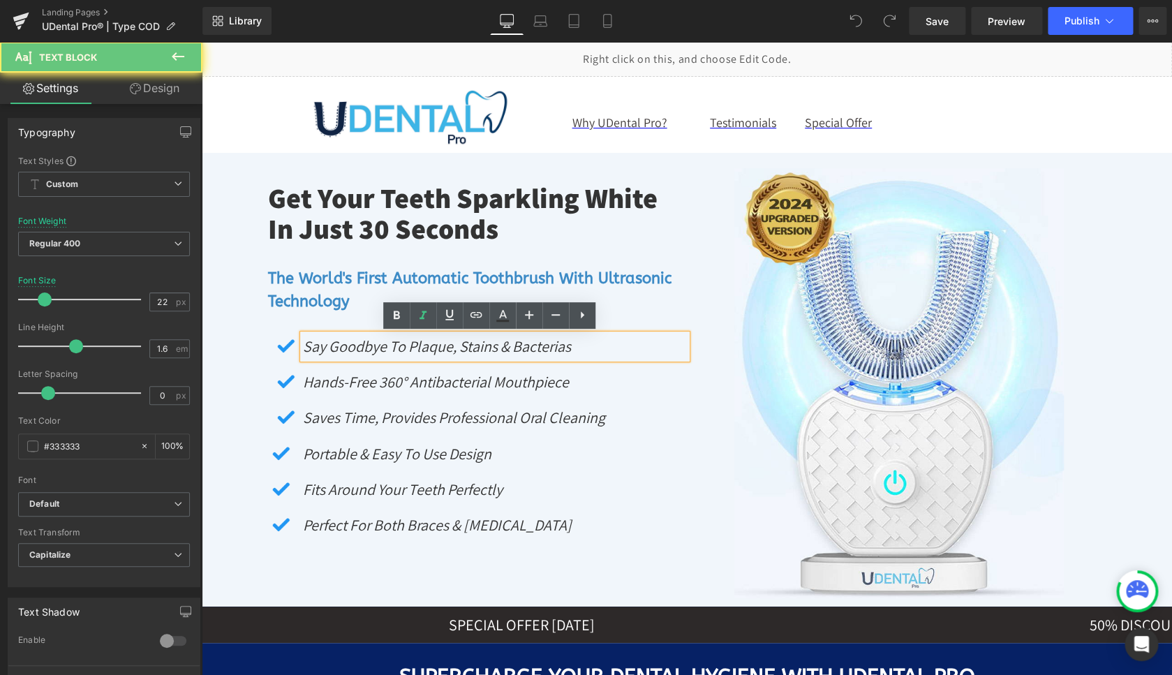
click at [364, 351] on icon "Say Goodbye to Plaque, Stains & Bacterias" at bounding box center [437, 346] width 268 height 20
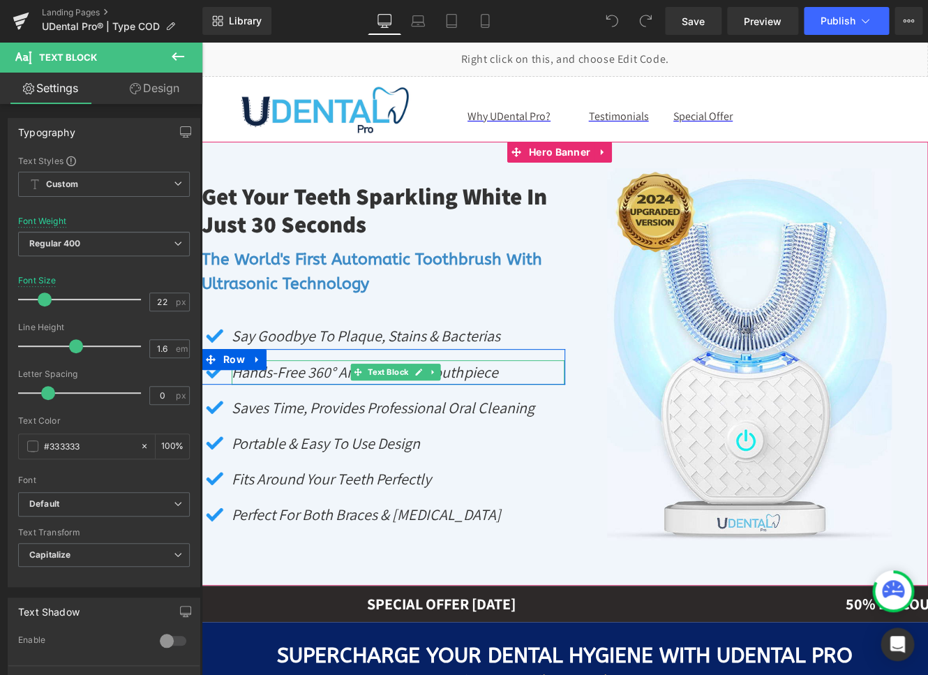
click at [299, 368] on icon "Hands-Free 360° Antibacterial Mouthpiece" at bounding box center [365, 372] width 266 height 20
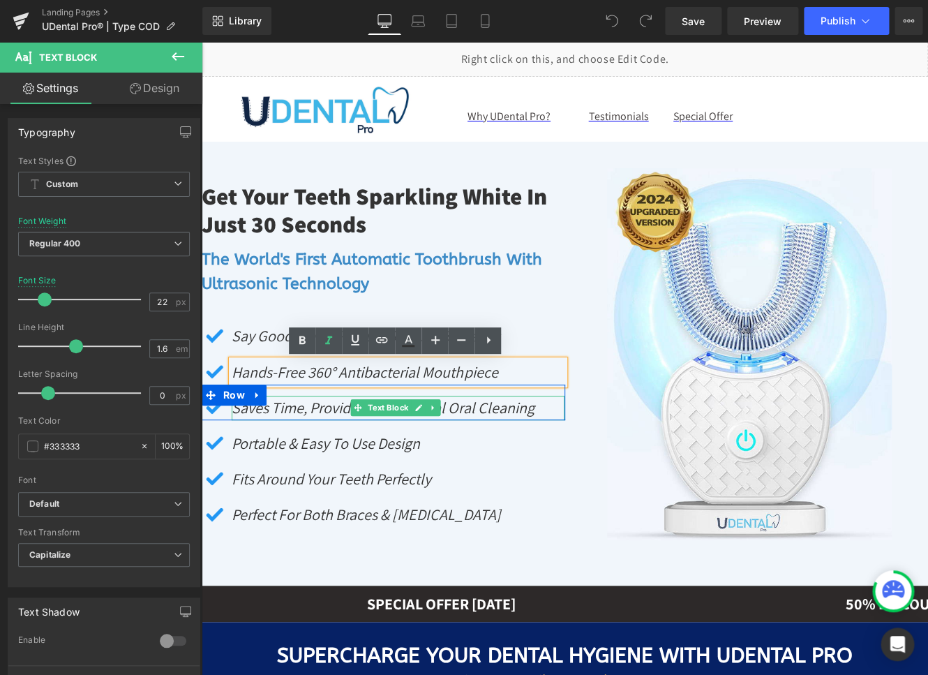
click at [292, 403] on icon "Saves Time, Provides Professional Oral Cleaning" at bounding box center [383, 408] width 302 height 20
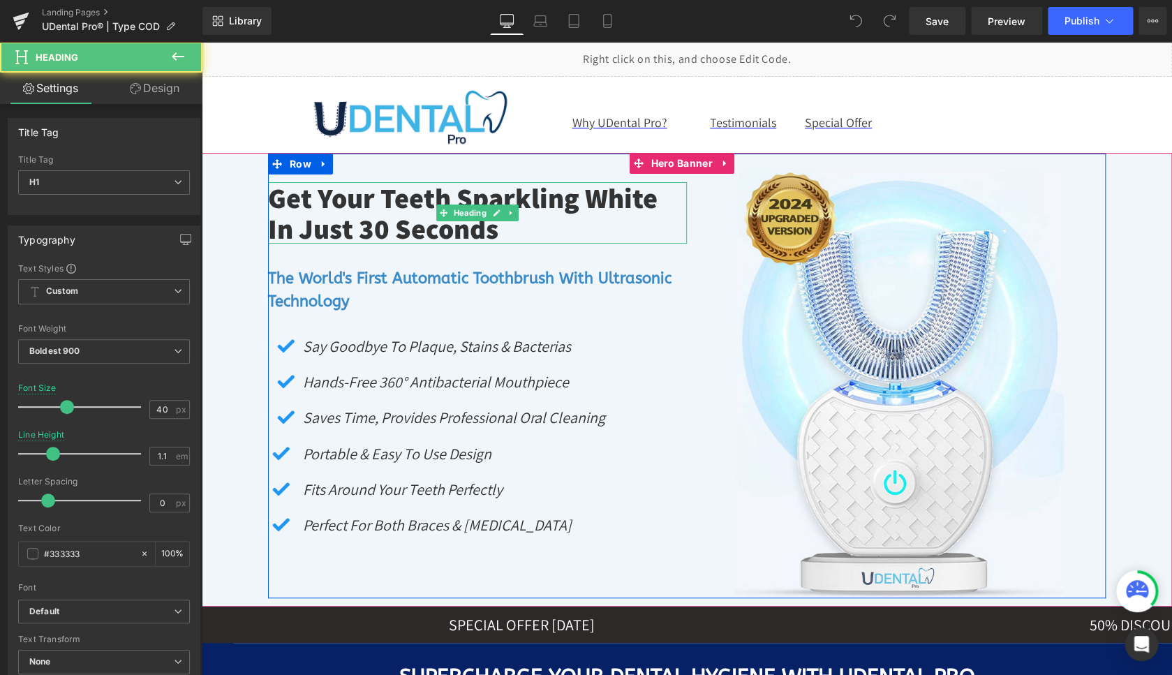
click at [408, 223] on span "Get Your Teeth Sparkling White In Just 30 Seconds" at bounding box center [462, 212] width 389 height 67
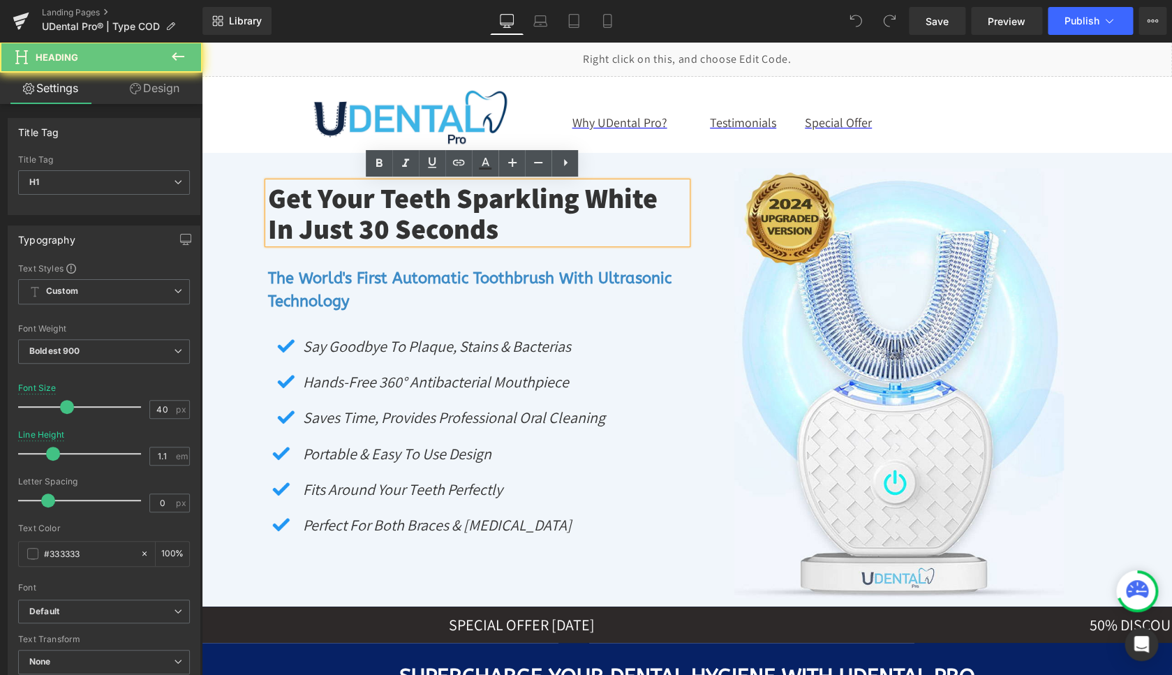
click at [407, 223] on span "Get Your Teeth Sparkling White In Just 30 Seconds" at bounding box center [462, 212] width 389 height 67
click at [407, 222] on span "Get Your Teeth Sparkling White In Just 30 Seconds" at bounding box center [462, 212] width 389 height 67
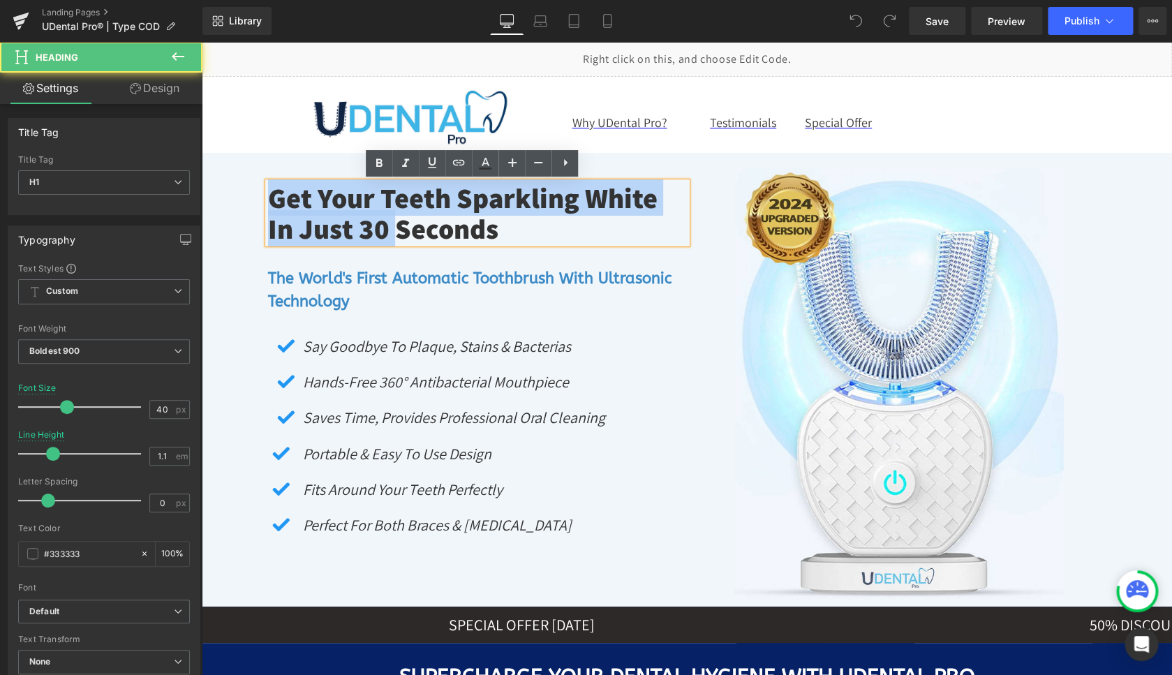
click at [405, 222] on span "Get Your Teeth Sparkling White In Just 30 Seconds" at bounding box center [462, 212] width 389 height 67
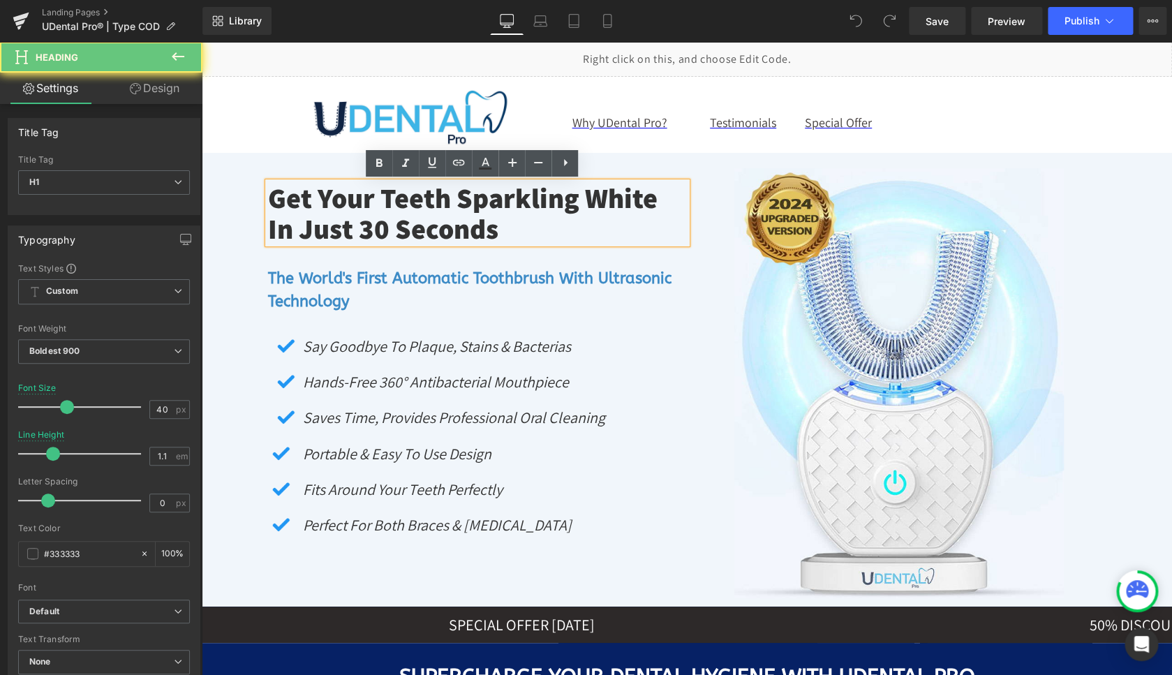
click at [405, 222] on span "Get Your Teeth Sparkling White In Just 30 Seconds" at bounding box center [462, 212] width 389 height 67
click at [403, 221] on span "Get Your Teeth Sparkling White In Just 30 Seconds" at bounding box center [462, 212] width 389 height 67
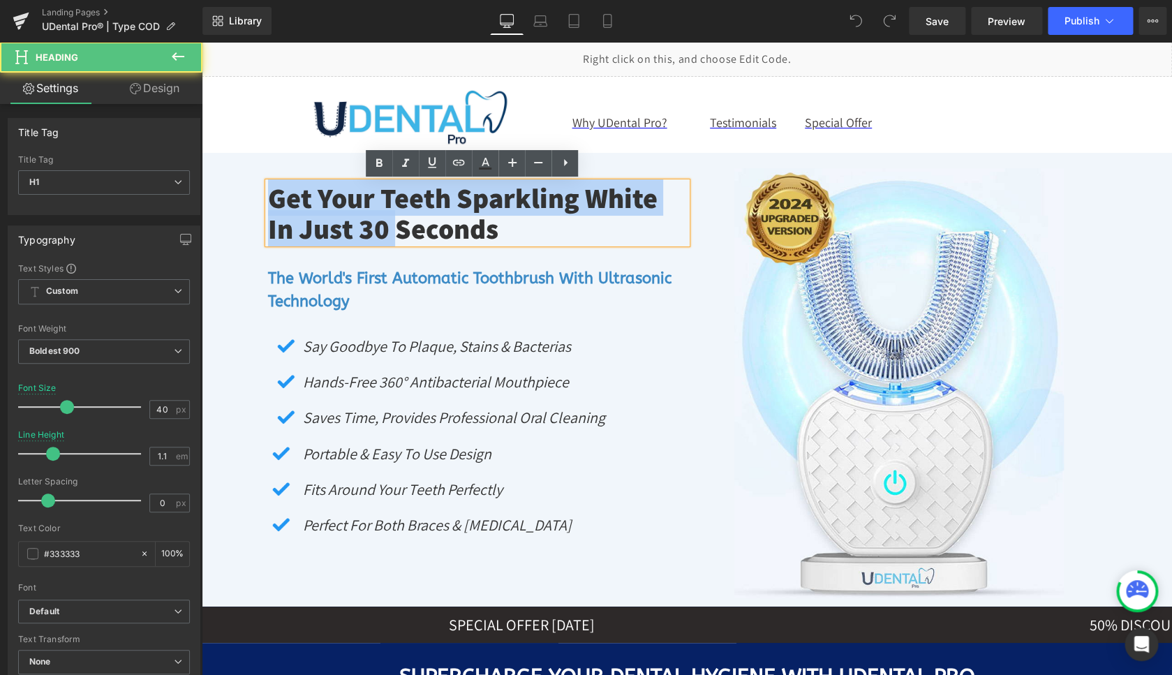
click at [403, 221] on span "Get Your Teeth Sparkling White In Just 30 Seconds" at bounding box center [462, 212] width 389 height 67
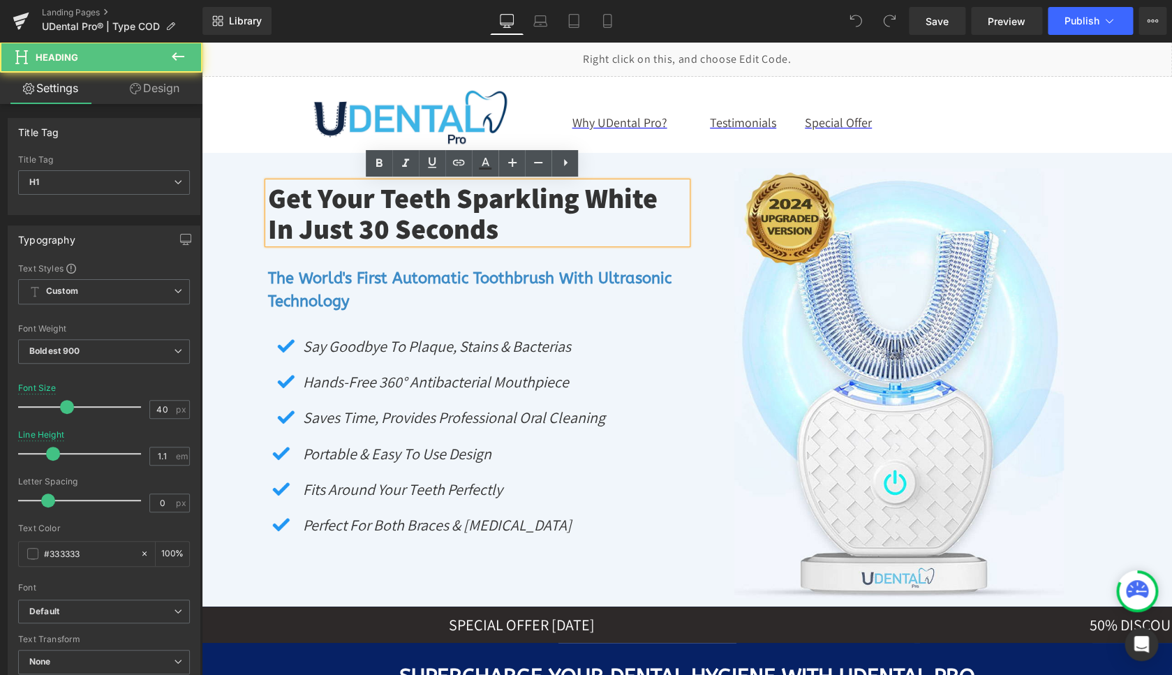
click at [402, 221] on span "Get Your Teeth Sparkling White In Just 30 Seconds" at bounding box center [462, 212] width 389 height 67
click at [239, 251] on span "Get Your Teeth Sparkling White In Just 30 Seconds Heading The World's First Aut…" at bounding box center [687, 376] width 970 height 444
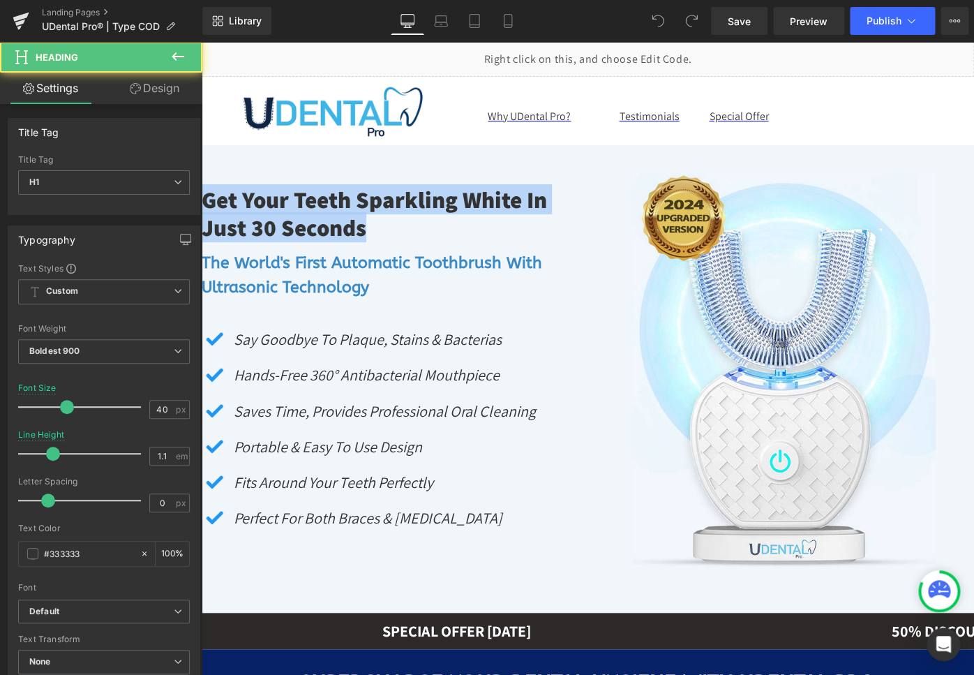
drag, startPoint x: 374, startPoint y: 231, endPoint x: 195, endPoint y: 201, distance: 181.1
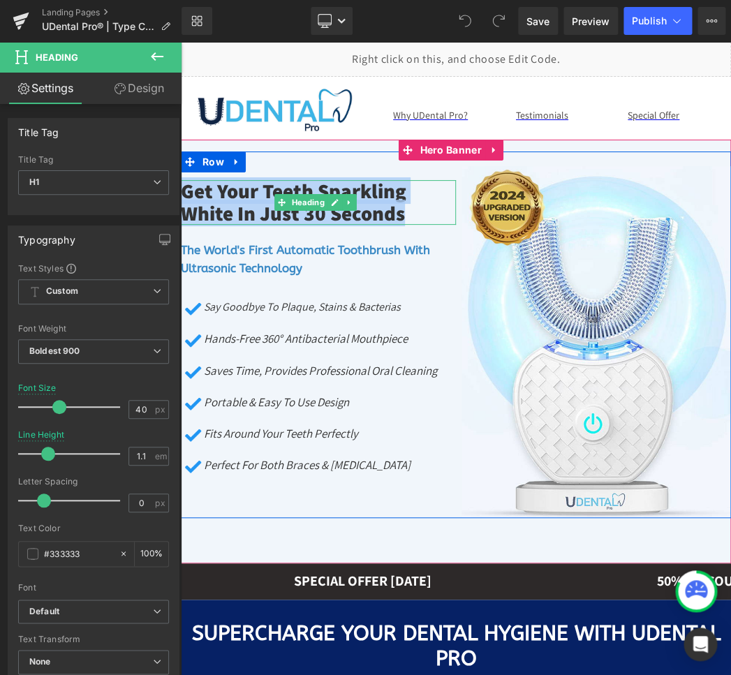
click at [239, 200] on span "Get Your Teeth Sparkling White In Just 30 Seconds" at bounding box center [293, 201] width 225 height 49
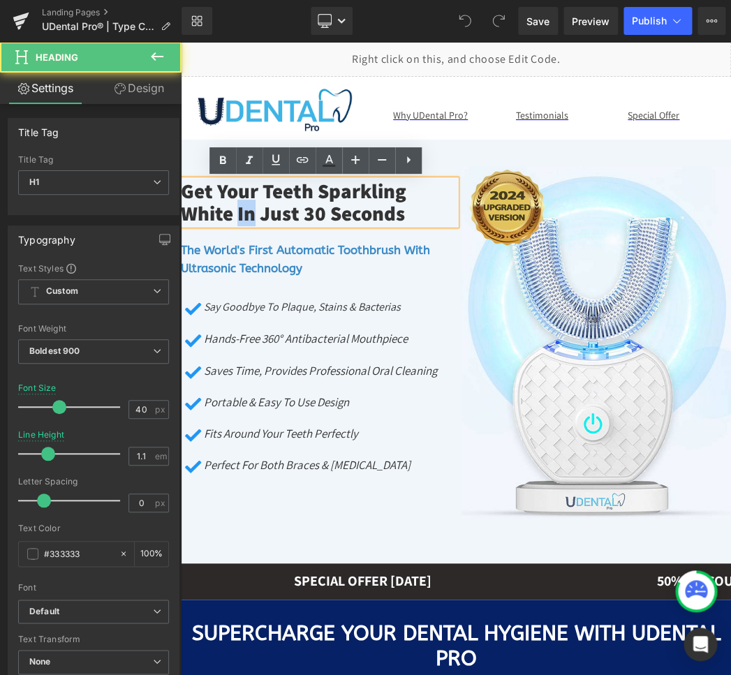
click at [239, 200] on span "Get Your Teeth Sparkling White In Just 30 Seconds" at bounding box center [293, 201] width 225 height 49
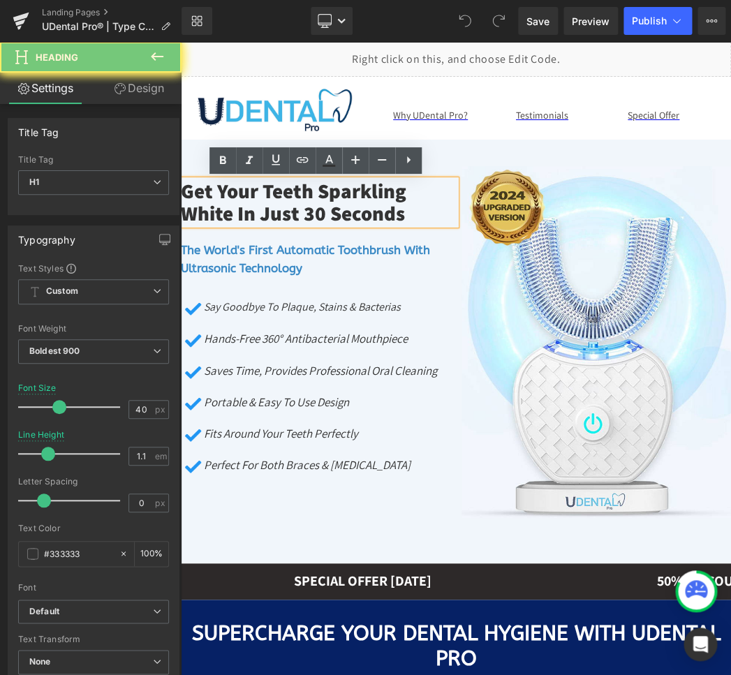
click at [239, 200] on span "Get Your Teeth Sparkling White In Just 30 Seconds" at bounding box center [293, 201] width 225 height 49
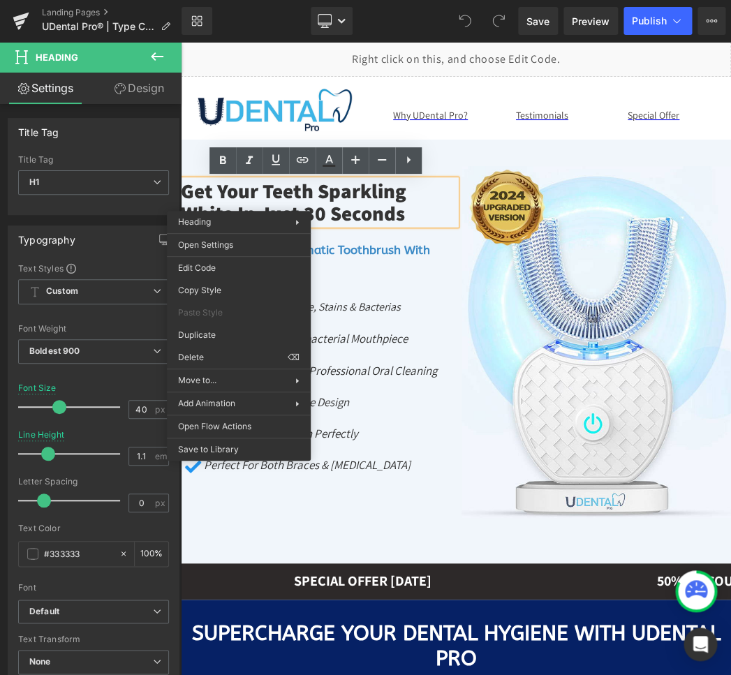
click at [239, 200] on span "Get Your Teeth Sparkling White In Just 30 Seconds" at bounding box center [293, 201] width 225 height 49
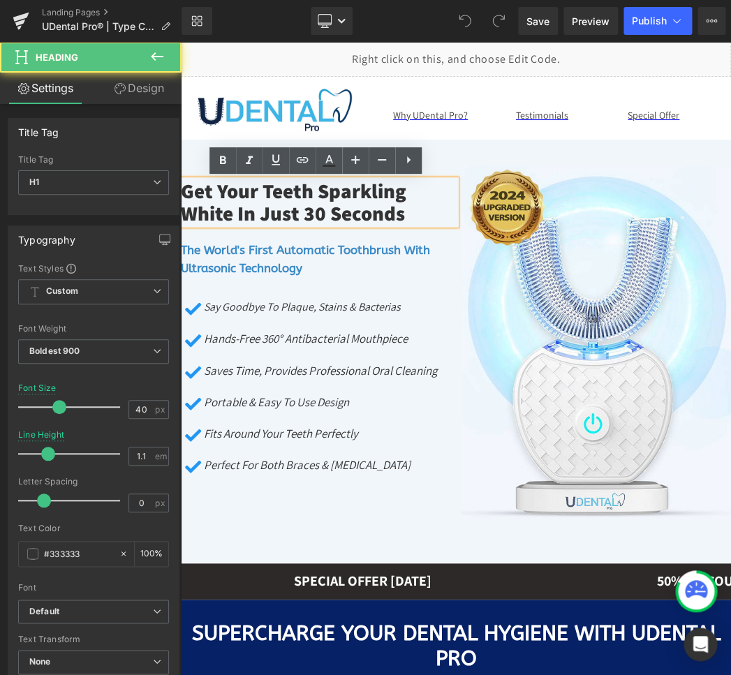
click at [261, 197] on span "Get Your Teeth Sparkling White In Just 30 Seconds" at bounding box center [293, 201] width 225 height 49
click at [260, 197] on span "Get Your Teeth Sparkling White In Just 30 Seconds" at bounding box center [293, 201] width 225 height 49
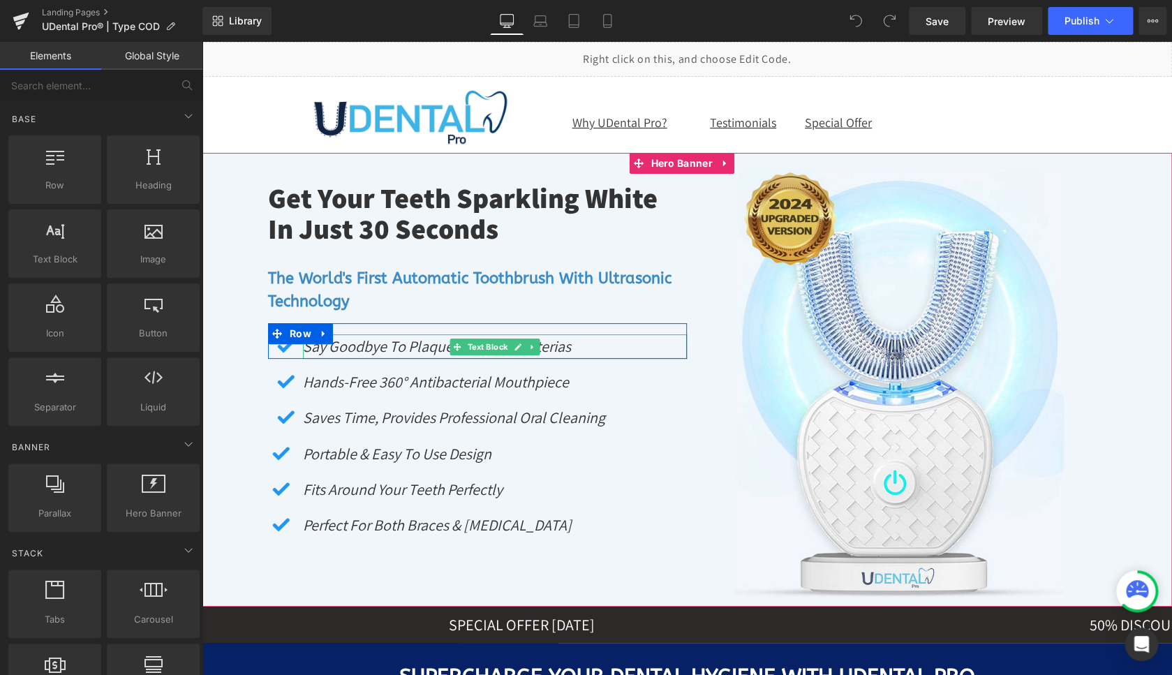
click at [350, 350] on icon "Say Goodbye to Plaque, Stains & Bacterias" at bounding box center [437, 346] width 268 height 20
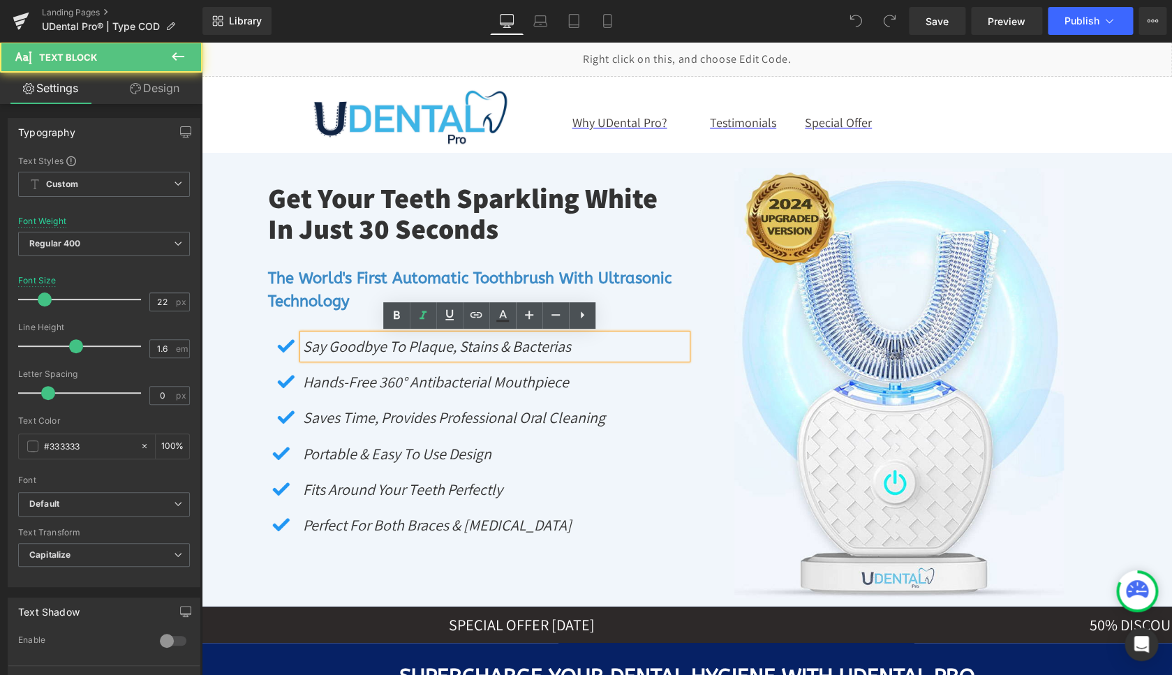
click at [350, 350] on icon "Say Goodbye to Plaque, Stains & Bacterias" at bounding box center [437, 346] width 268 height 20
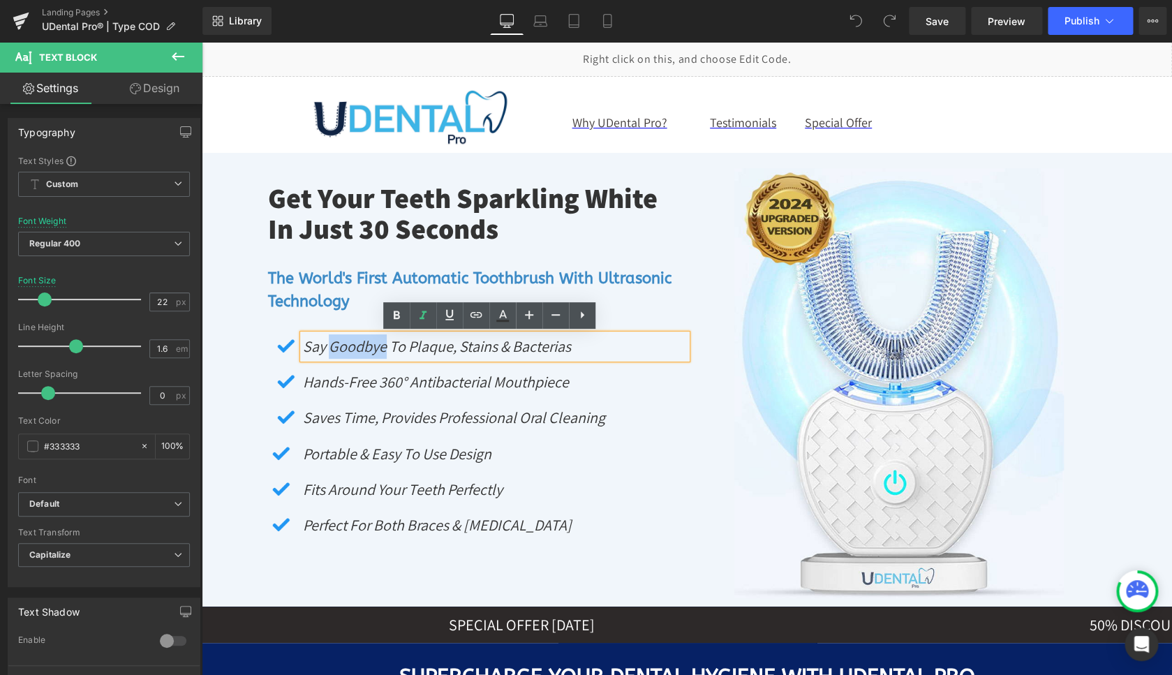
click at [350, 350] on icon "Say Goodbye to Plaque, Stains & Bacterias" at bounding box center [437, 346] width 268 height 20
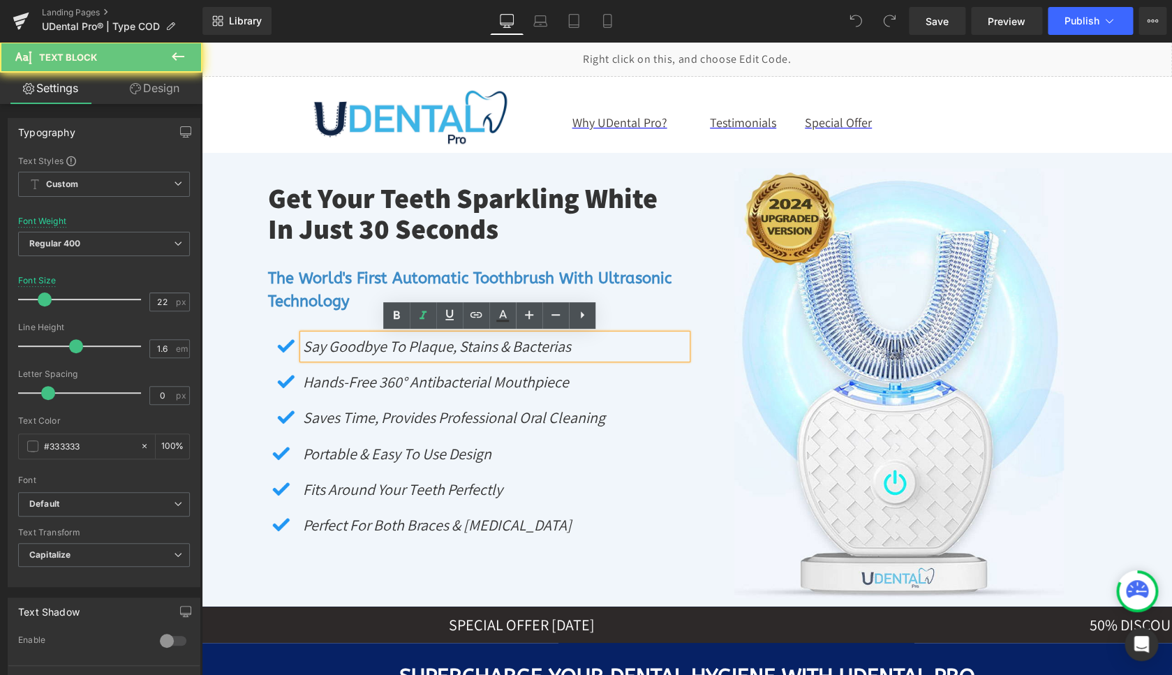
click at [350, 350] on icon "Say Goodbye to Plaque, Stains & Bacterias" at bounding box center [437, 346] width 268 height 20
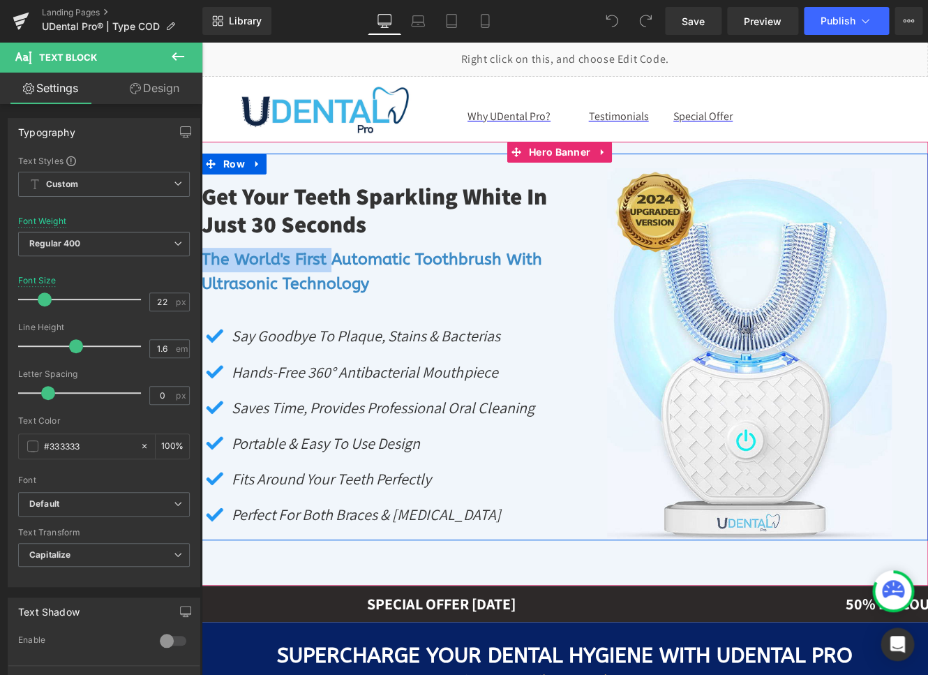
click at [341, 248] on div "The World's First Automatic Toothbrush With Ultrasonic Technology Heading" at bounding box center [384, 272] width 364 height 48
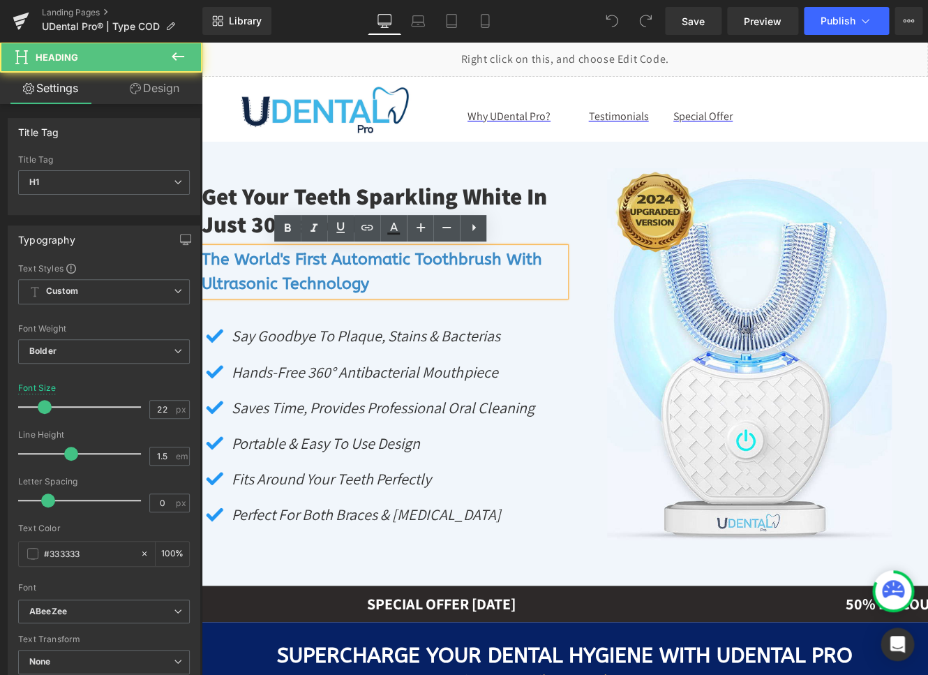
click at [314, 269] on span "The World's First Automatic Toothbrush With Ultrasonic Technology" at bounding box center [372, 271] width 341 height 43
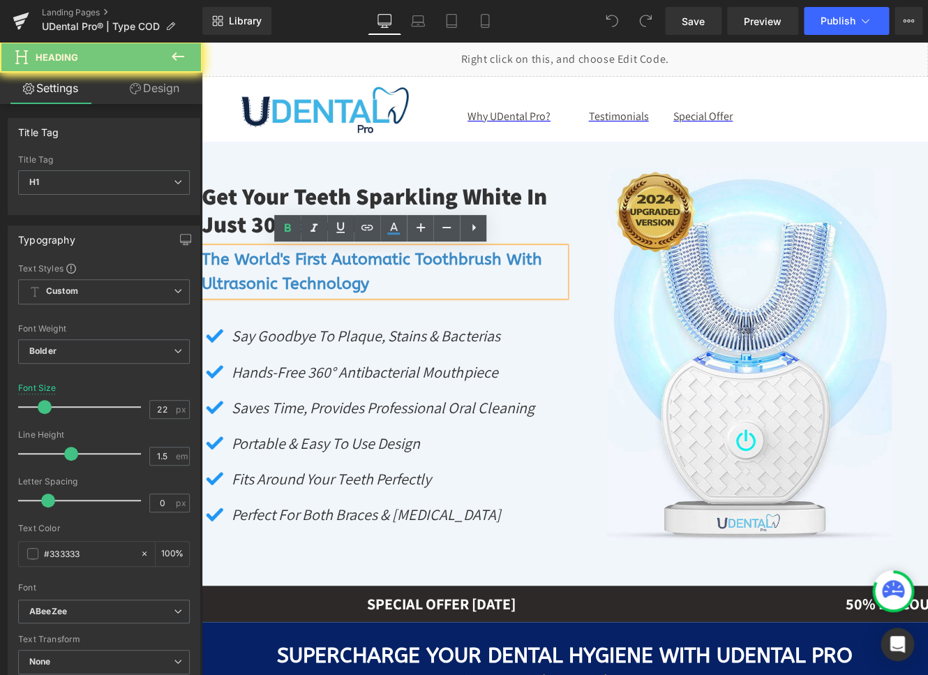
click at [313, 267] on span "The World's First Automatic Toothbrush With Ultrasonic Technology" at bounding box center [372, 271] width 341 height 43
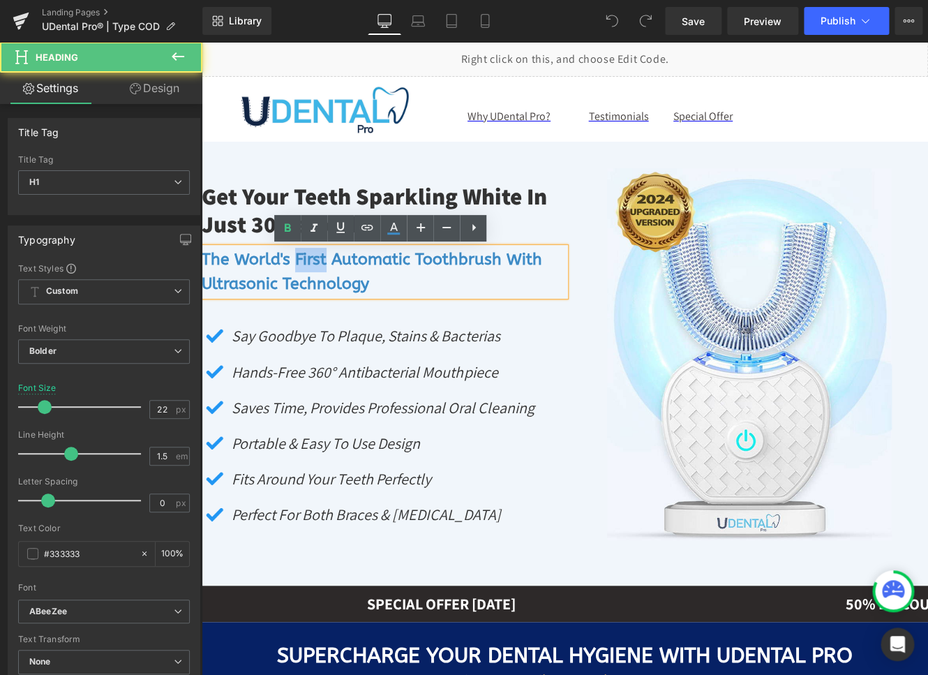
click at [313, 266] on span "The World's First Automatic Toothbrush With Ultrasonic Technology" at bounding box center [372, 271] width 341 height 43
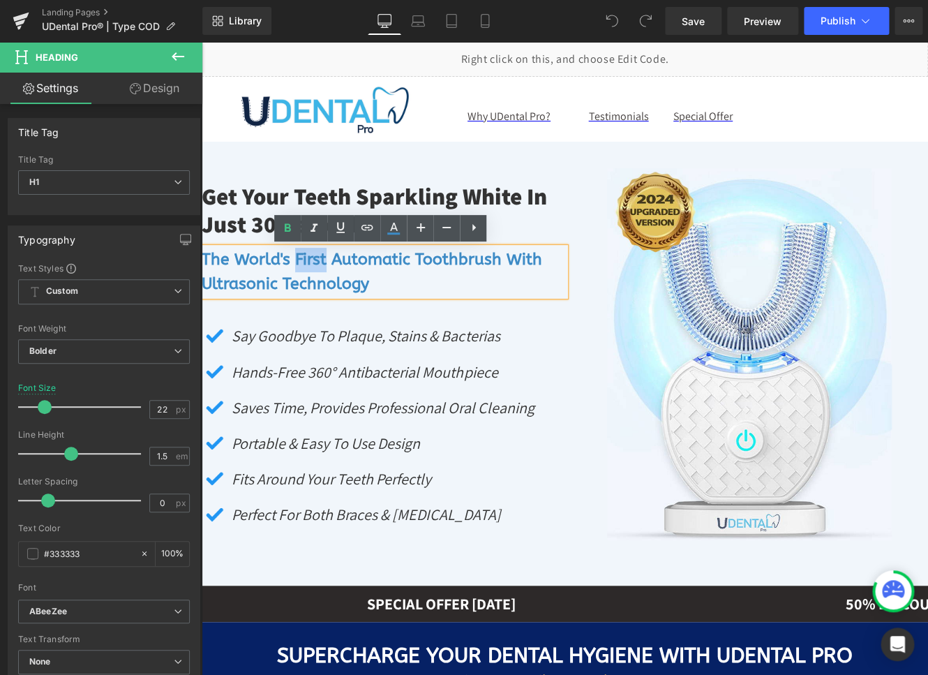
click at [315, 261] on span "The World's First Automatic Toothbrush With Ultrasonic Technology" at bounding box center [372, 271] width 341 height 43
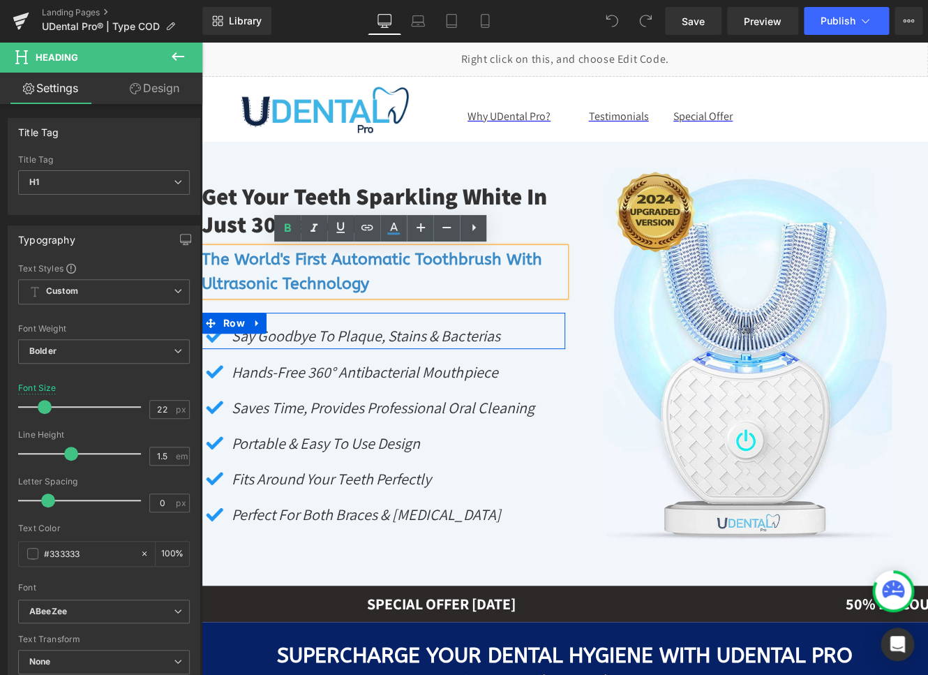
click at [485, 317] on div "Image Say Goodbye to Plaque, Stains & Bacterias Text Block Row" at bounding box center [384, 331] width 364 height 36
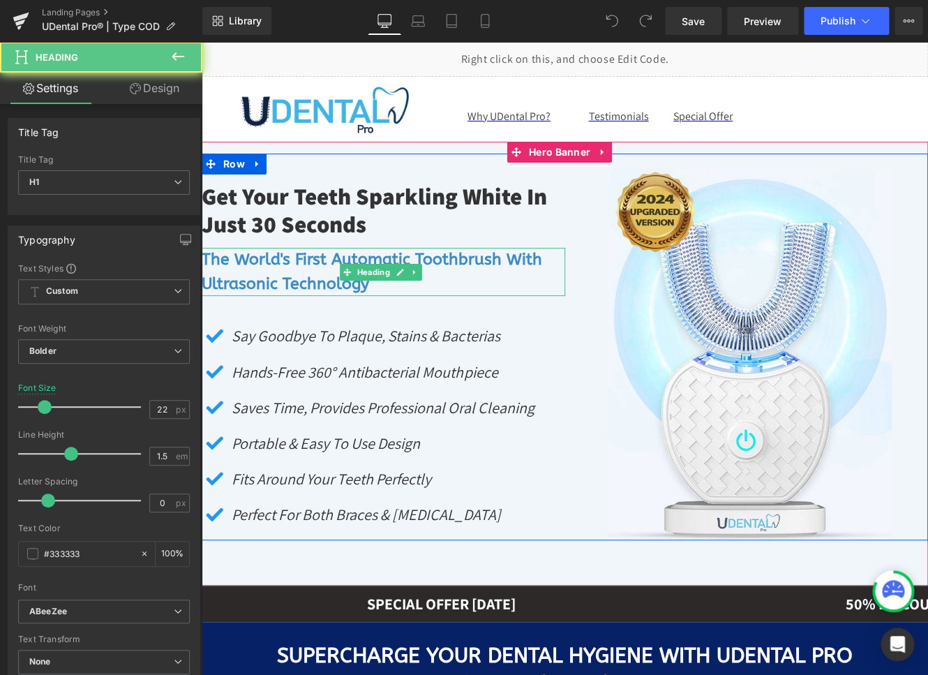
click at [493, 285] on h1 "The World's First Automatic Toothbrush With Ultrasonic Technology" at bounding box center [384, 272] width 364 height 48
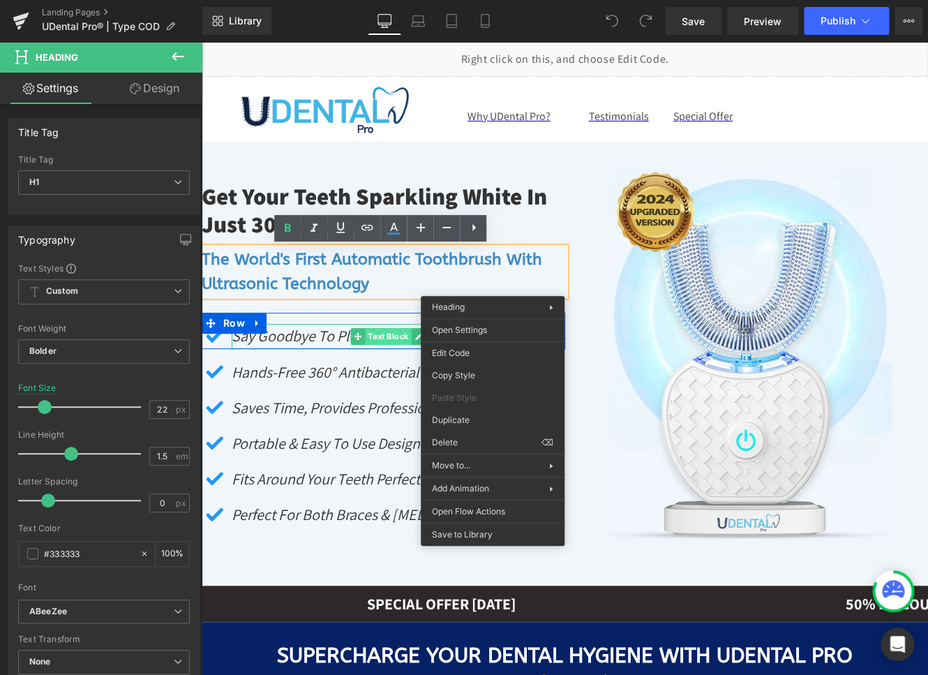
click at [371, 336] on span "Text Block" at bounding box center [389, 336] width 46 height 17
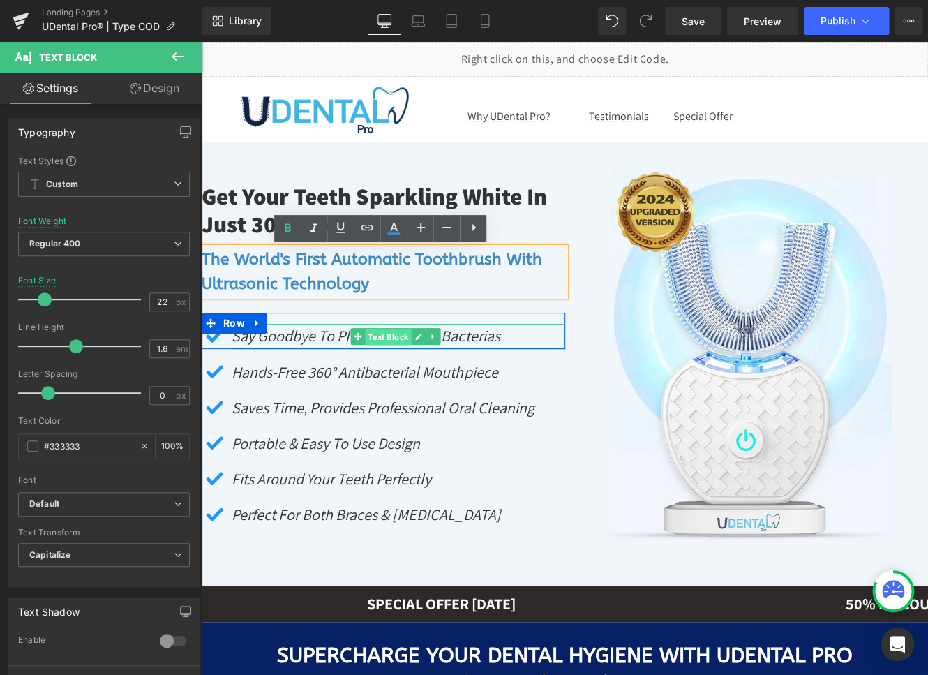
click at [371, 337] on span "Text Block" at bounding box center [389, 337] width 46 height 17
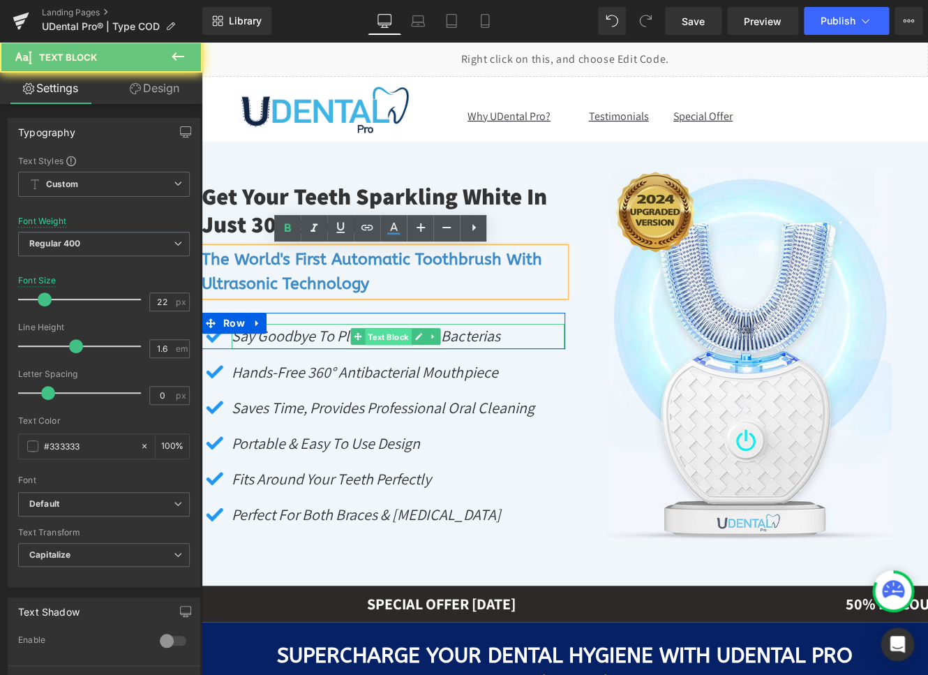
click at [371, 337] on span "Text Block" at bounding box center [389, 337] width 46 height 17
